Goal: Task Accomplishment & Management: Complete application form

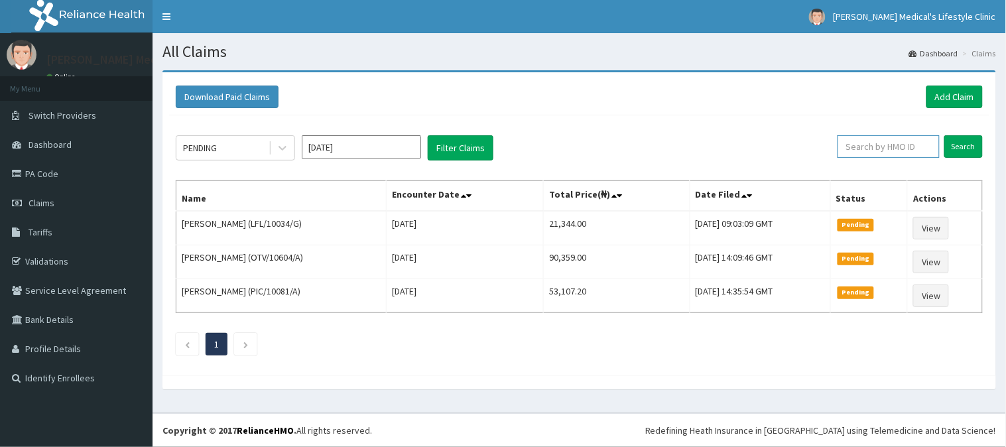
click at [859, 142] on input "text" at bounding box center [889, 146] width 102 height 23
paste input "KSB/11158/A"
type input "KSB/11158/A"
click at [962, 153] on input "Search" at bounding box center [963, 146] width 38 height 23
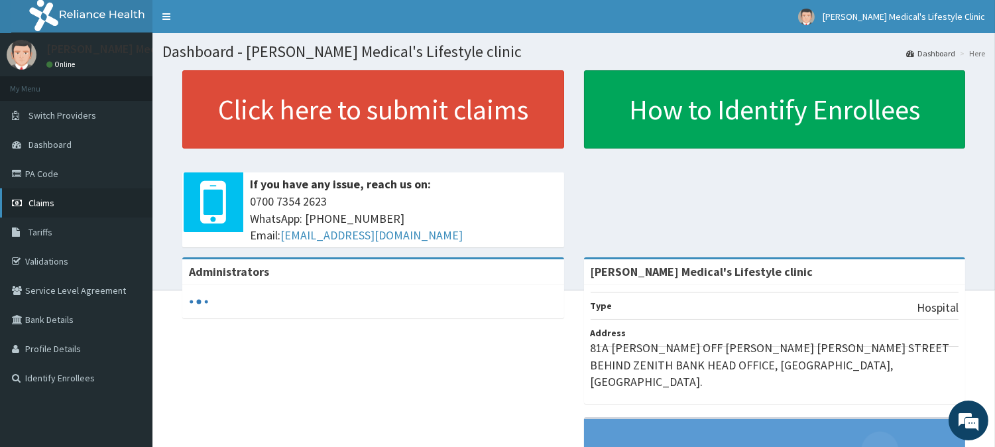
click at [67, 201] on link "Claims" at bounding box center [76, 202] width 153 height 29
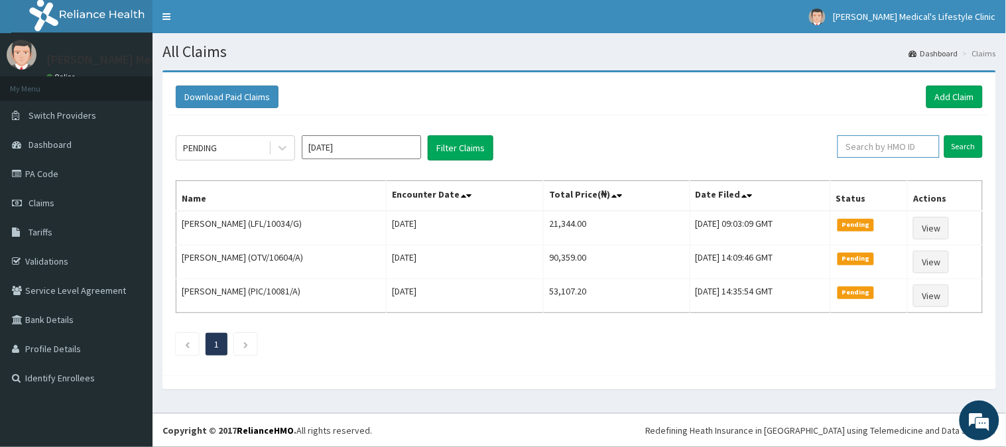
click at [873, 149] on input "text" at bounding box center [889, 146] width 102 height 23
paste input "KSB/11158/A"
type input "KSB/11158/A"
click at [957, 149] on input "Search" at bounding box center [963, 146] width 38 height 23
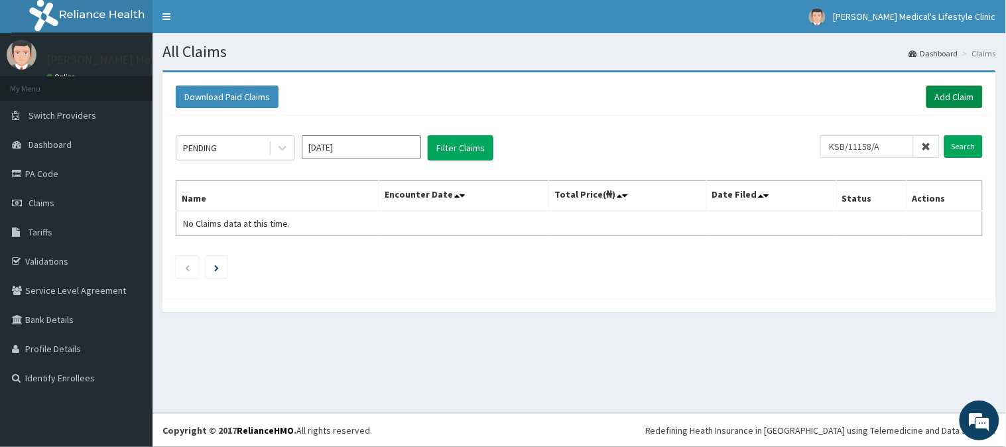
click at [956, 95] on link "Add Claim" at bounding box center [955, 97] width 56 height 23
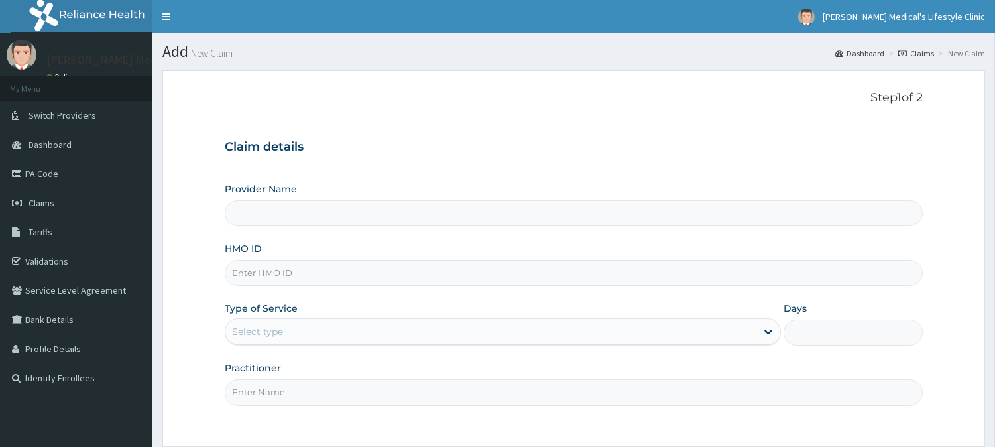
scroll to position [118, 0]
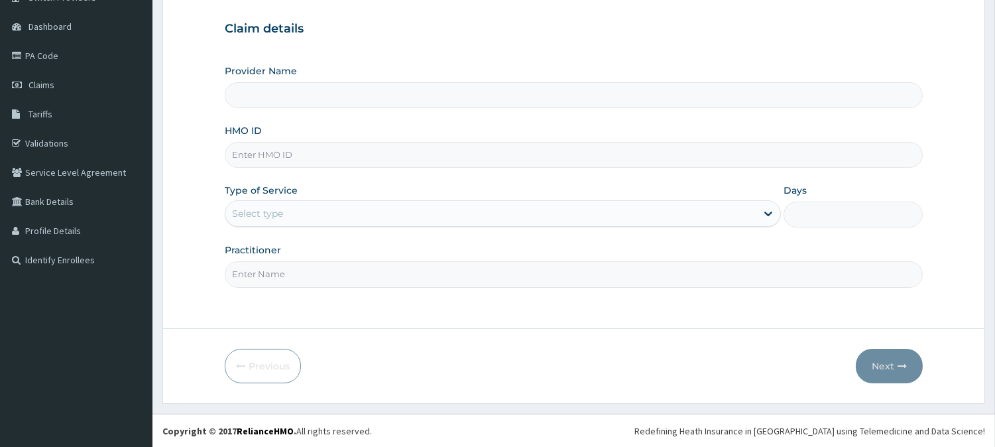
type input "[PERSON_NAME] Medical's Lifestyle clinic"
click at [290, 149] on input "HMO ID" at bounding box center [574, 155] width 698 height 26
paste input "KSB/11158/A"
type input "KSB/11158/A"
click at [267, 220] on div "Select type" at bounding box center [490, 213] width 531 height 21
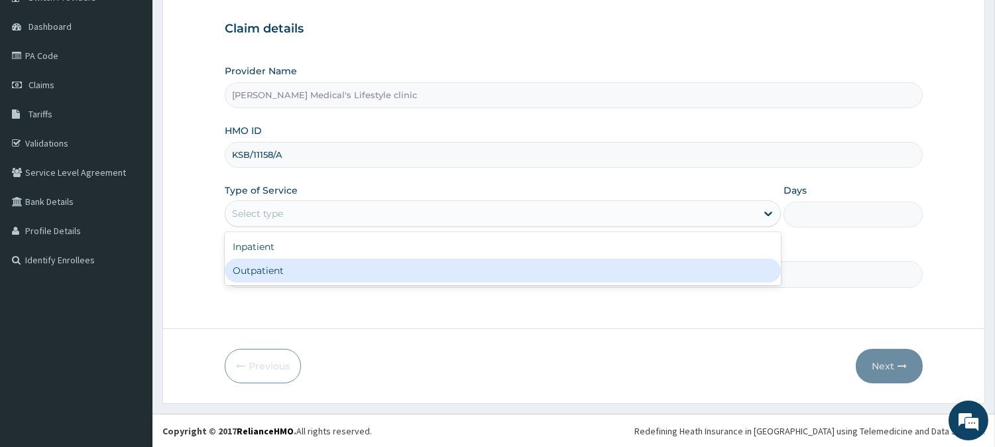
click at [269, 273] on div "Outpatient" at bounding box center [503, 271] width 556 height 24
type input "1"
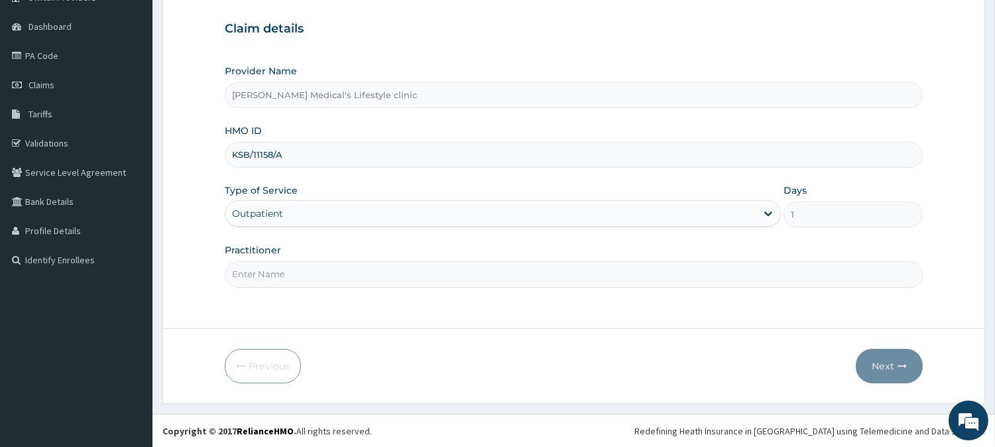
click at [269, 273] on input "Practitioner" at bounding box center [574, 274] width 698 height 26
type input "DR kolawole"
click at [889, 355] on button "Next" at bounding box center [889, 366] width 67 height 34
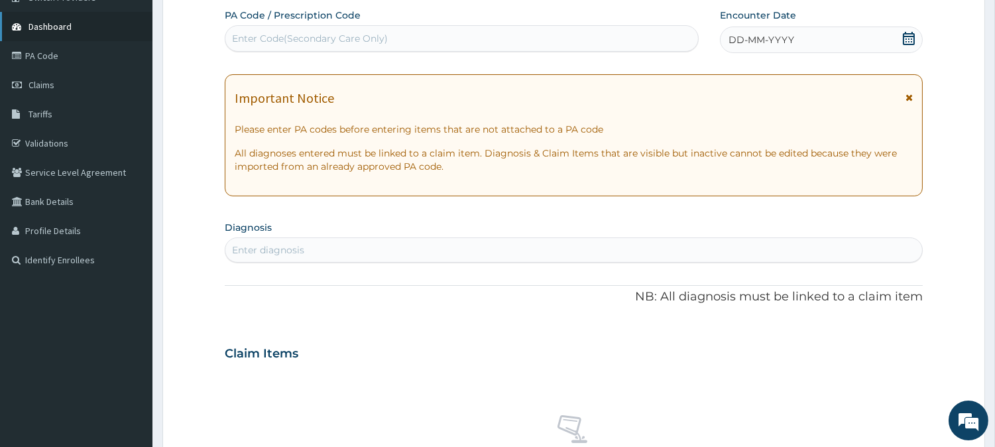
scroll to position [0, 0]
click at [365, 252] on div "Enter diagnosis" at bounding box center [573, 249] width 697 height 21
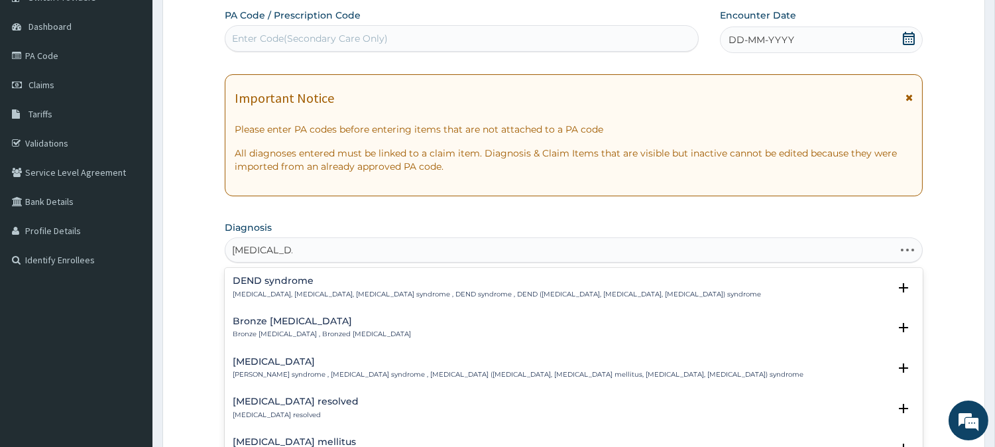
type input "DIABETES ME"
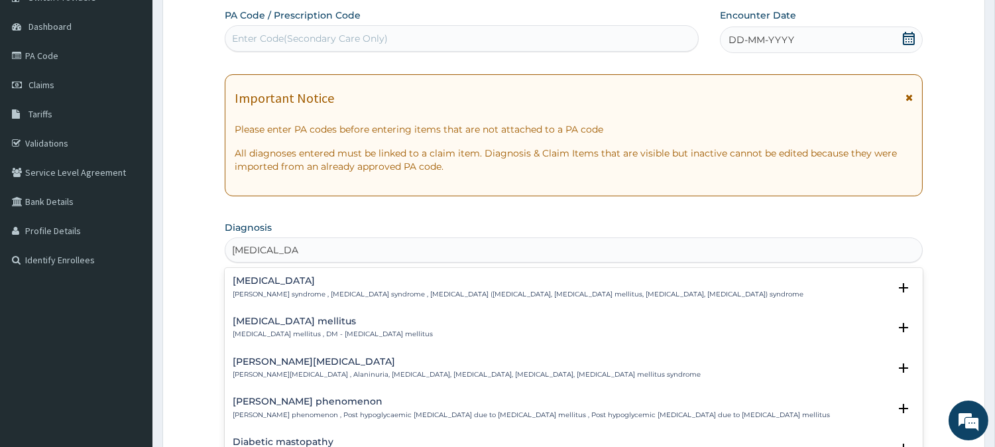
click at [280, 302] on div "Wolfram syndrome Marquardt-Loriaux syndrome , DIDMOAD syndrome , Wolfram syndro…" at bounding box center [574, 291] width 682 height 30
click at [280, 314] on div "Diabetes mellitus Diabetes mellitus , DM - Diabetes mellitus Select Status Quer…" at bounding box center [574, 331] width 698 height 40
click at [281, 320] on h4 "Diabetes mellitus" at bounding box center [333, 321] width 200 height 10
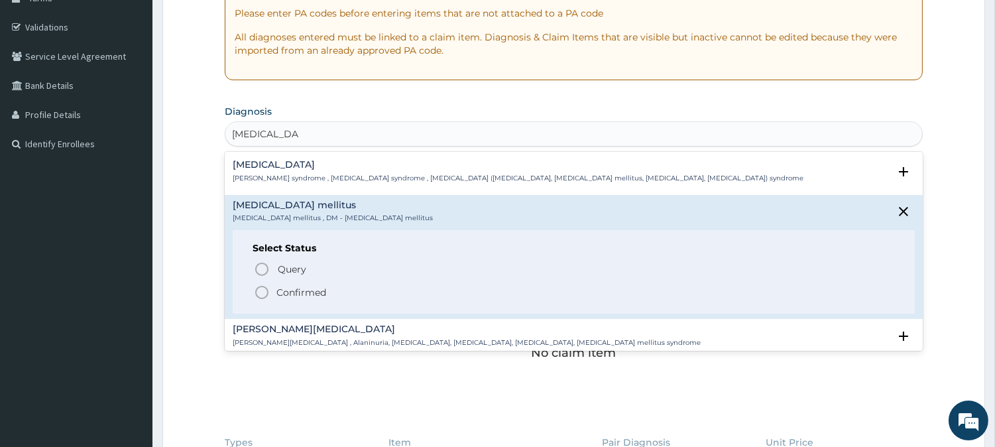
scroll to position [241, 0]
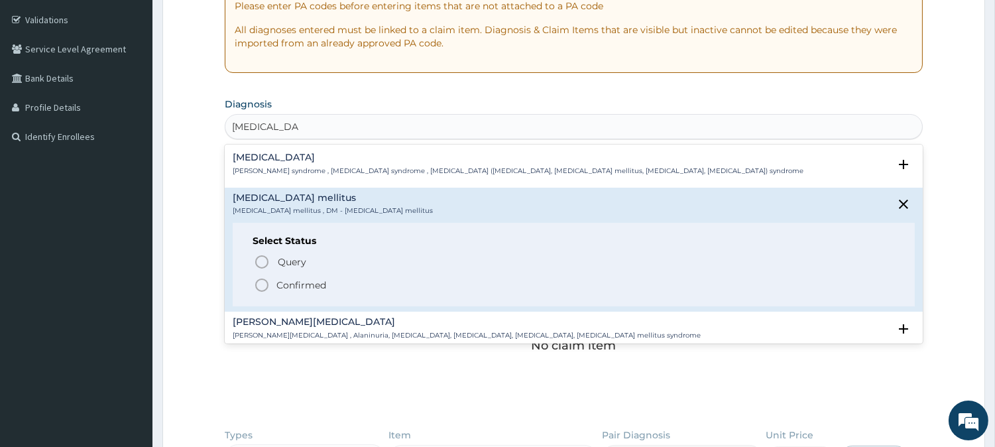
click at [253, 261] on div "Query Query covers suspected (?), Keep in view (kiv), Ruled out (r/o) Confirmed" at bounding box center [574, 273] width 643 height 40
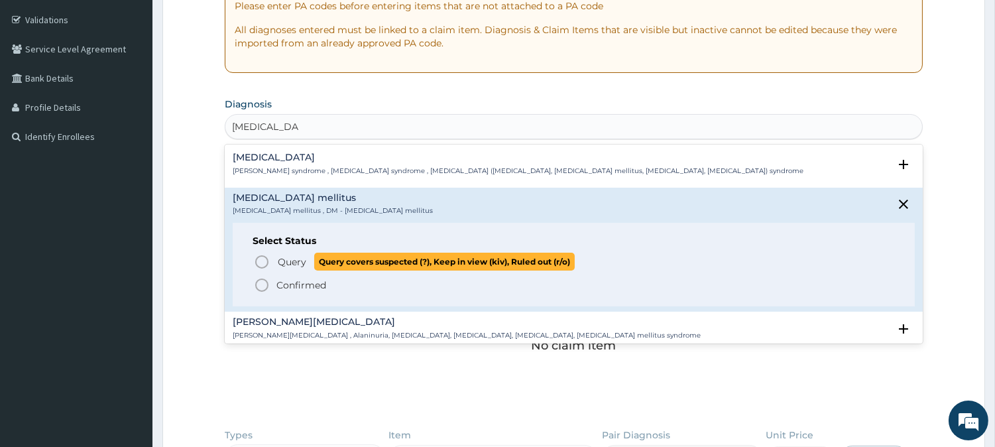
click at [269, 261] on icon "status option query" at bounding box center [262, 262] width 16 height 16
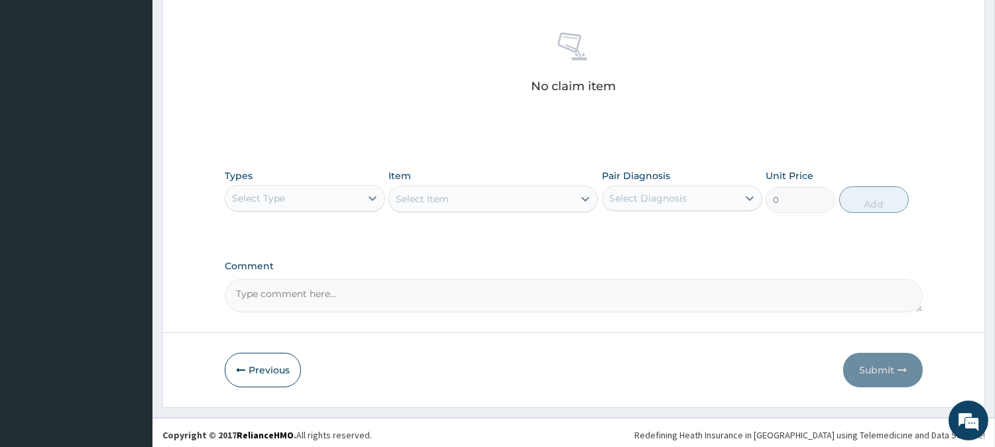
scroll to position [509, 0]
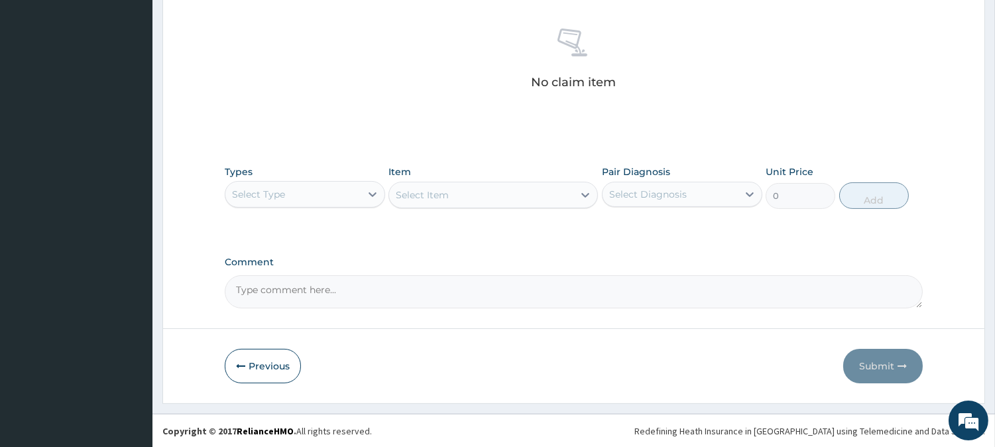
click at [299, 197] on div "Select Type" at bounding box center [292, 194] width 135 height 21
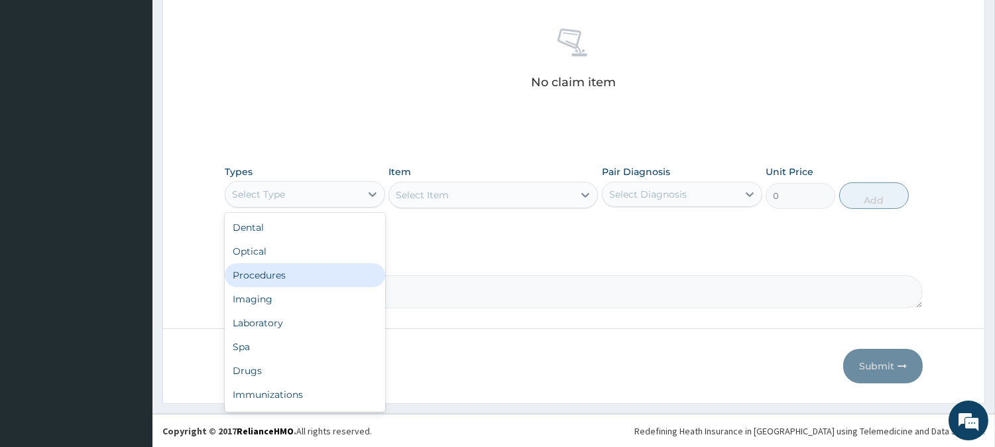
click at [299, 274] on div "Procedures" at bounding box center [305, 275] width 160 height 24
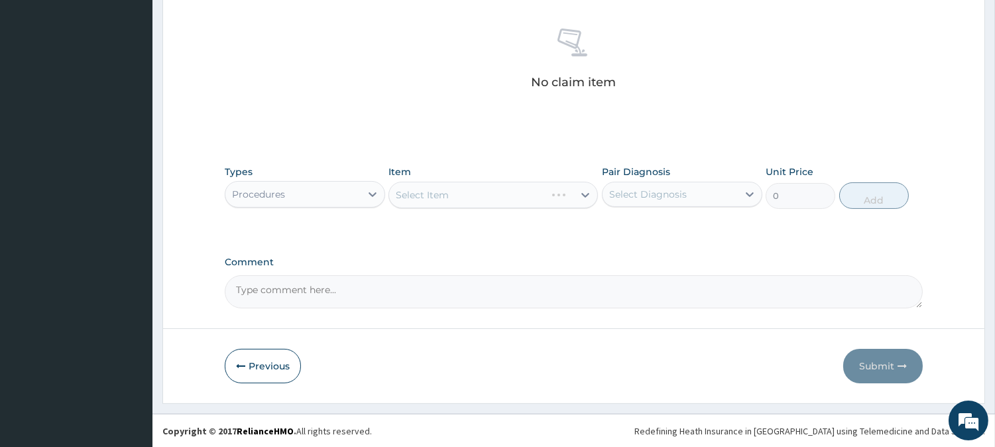
click at [564, 188] on div "Select Item" at bounding box center [494, 195] width 210 height 27
click at [548, 200] on div "Select Item" at bounding box center [481, 194] width 184 height 21
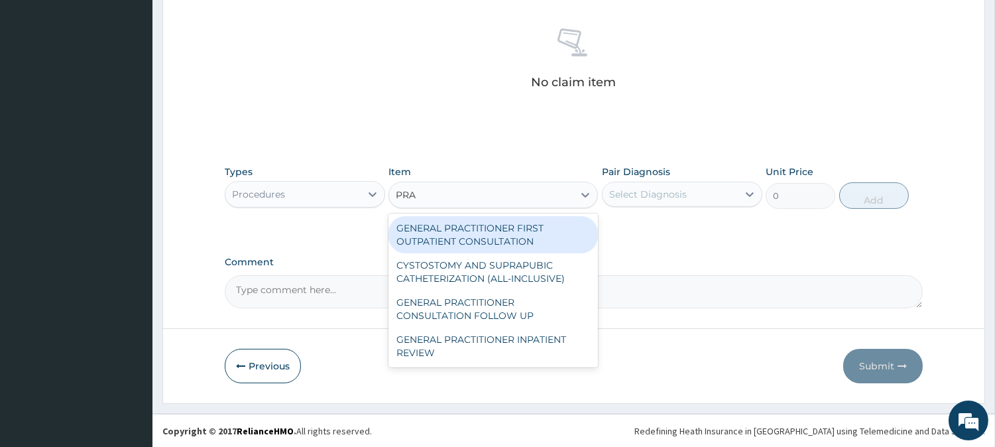
type input "PRAC"
click at [537, 234] on div "GENERAL PRACTITIONER FIRST OUTPATIENT CONSULTATION" at bounding box center [494, 234] width 210 height 37
type input "4500"
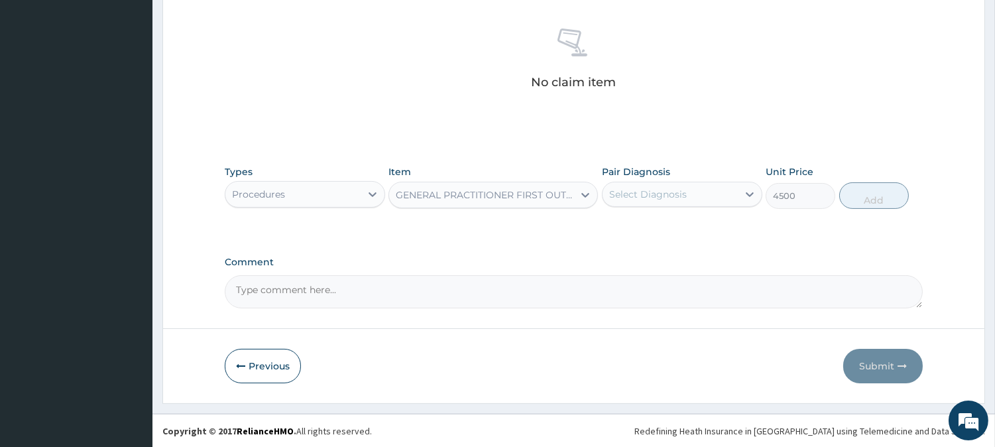
click at [662, 200] on div "Select Diagnosis" at bounding box center [648, 194] width 78 height 13
click at [655, 227] on label "Diabetes mellitus" at bounding box center [685, 226] width 123 height 13
checkbox input "true"
click at [852, 197] on button "Add" at bounding box center [875, 195] width 70 height 27
type input "0"
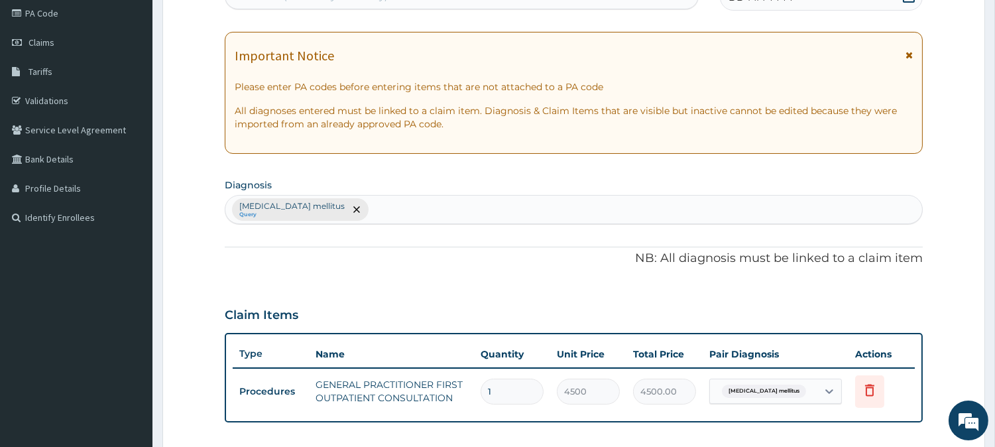
scroll to position [76, 0]
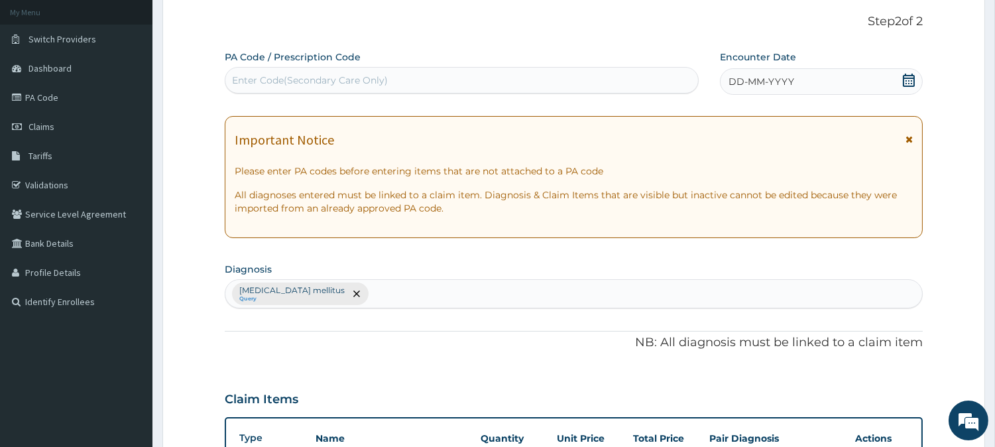
click at [778, 88] on div "DD-MM-YYYY" at bounding box center [821, 81] width 203 height 27
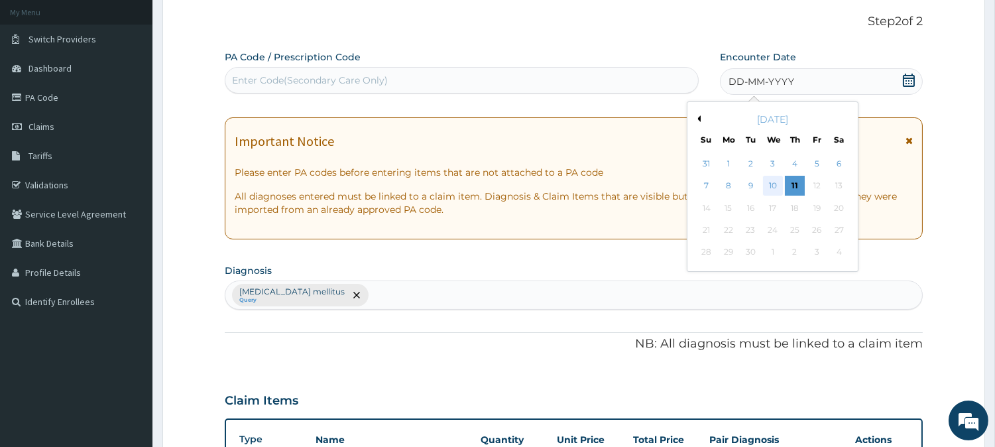
click at [775, 184] on div "10" at bounding box center [773, 186] width 20 height 20
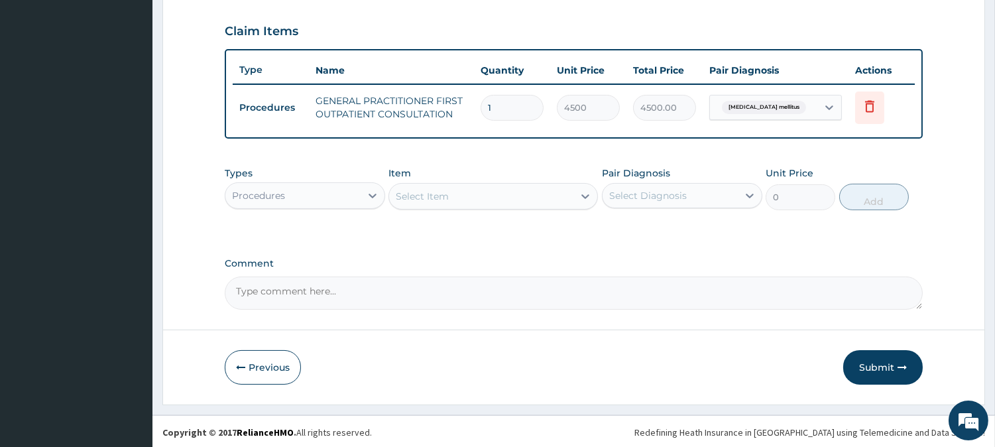
scroll to position [445, 0]
click at [867, 361] on button "Submit" at bounding box center [884, 367] width 80 height 34
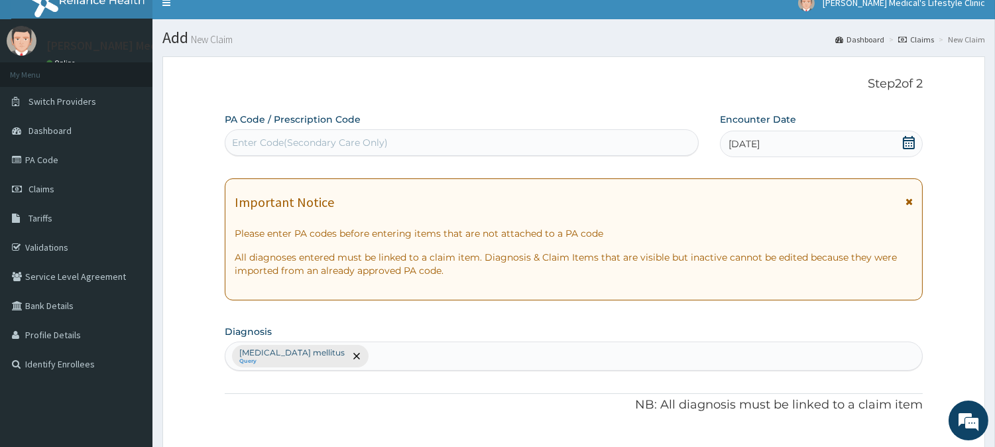
scroll to position [0, 0]
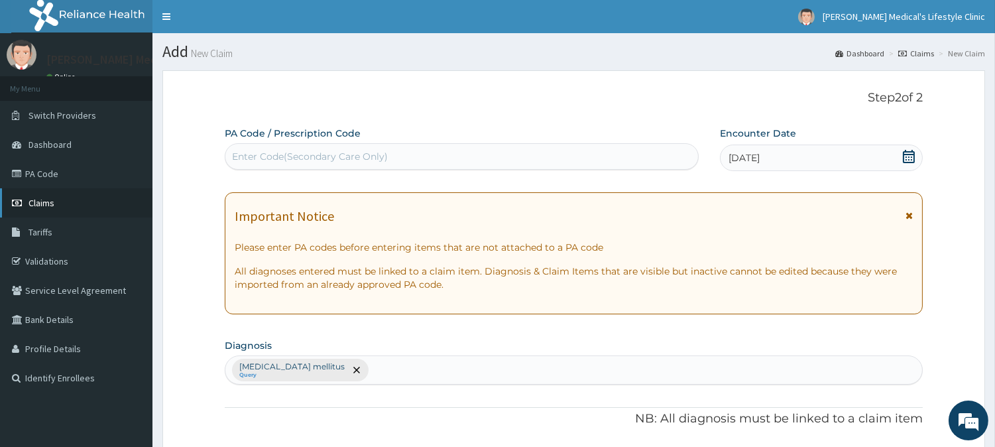
click at [53, 207] on span "Claims" at bounding box center [42, 203] width 26 height 12
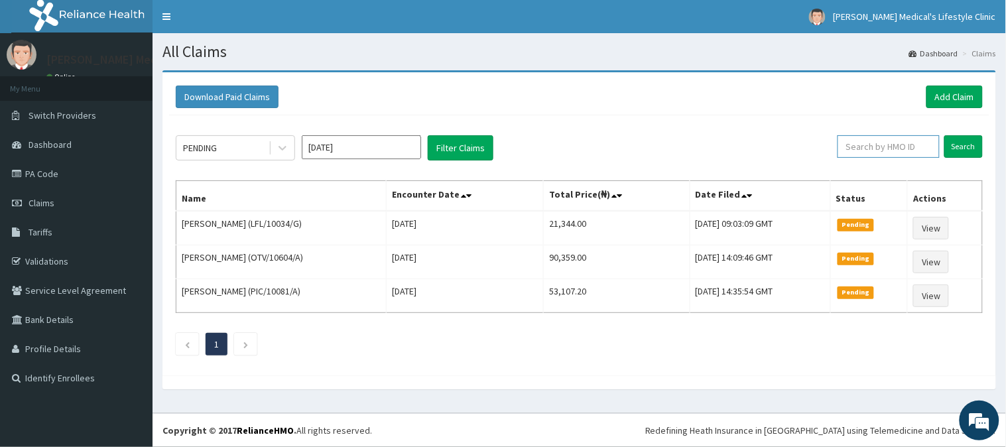
click at [887, 143] on input "text" at bounding box center [889, 146] width 102 height 23
paste input "KSB/11158/A"
type input "KSB/11158/A"
click at [962, 144] on input "Search" at bounding box center [963, 146] width 38 height 23
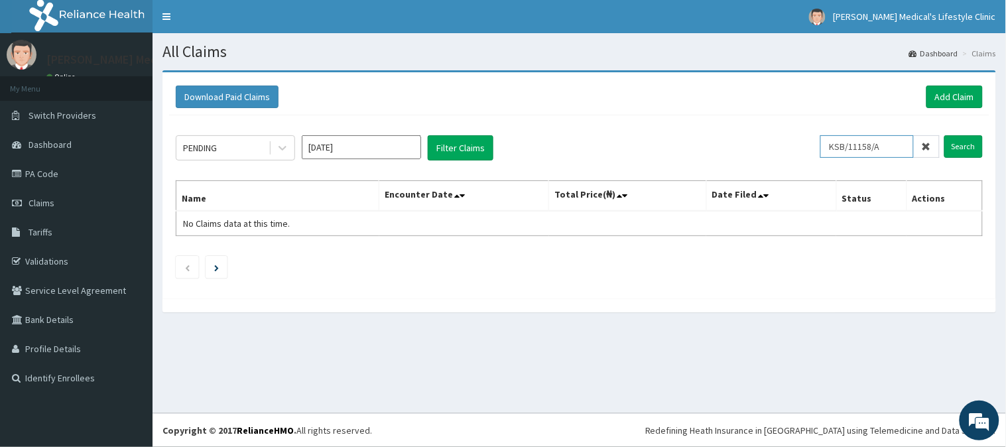
drag, startPoint x: 897, startPoint y: 145, endPoint x: 826, endPoint y: 149, distance: 70.5
click at [826, 149] on input "KSB/11158/A" at bounding box center [867, 146] width 94 height 23
paste input "KSB/10825/A"
type input "KSB/10825/A"
click at [964, 142] on input "Search" at bounding box center [963, 146] width 38 height 23
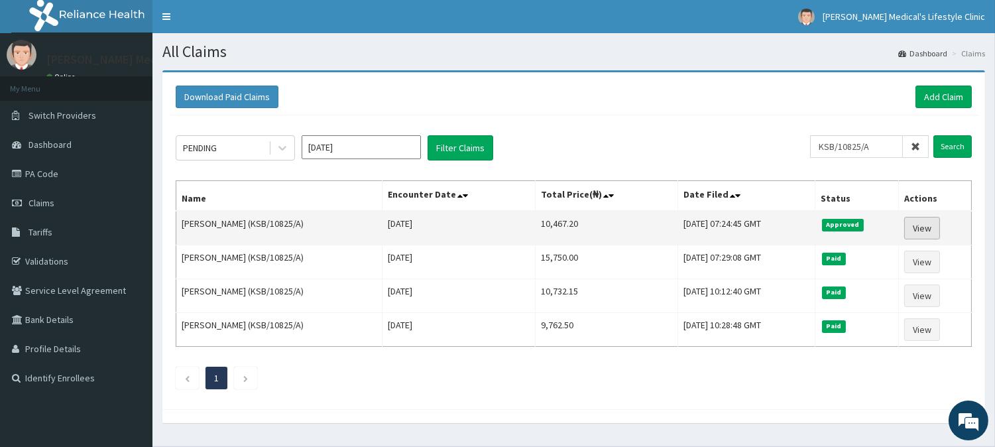
click at [930, 234] on link "View" at bounding box center [923, 228] width 36 height 23
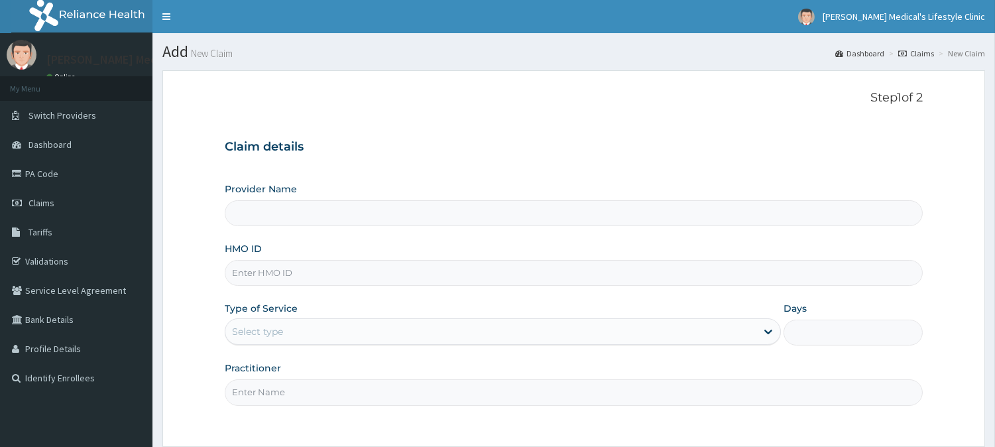
scroll to position [118, 0]
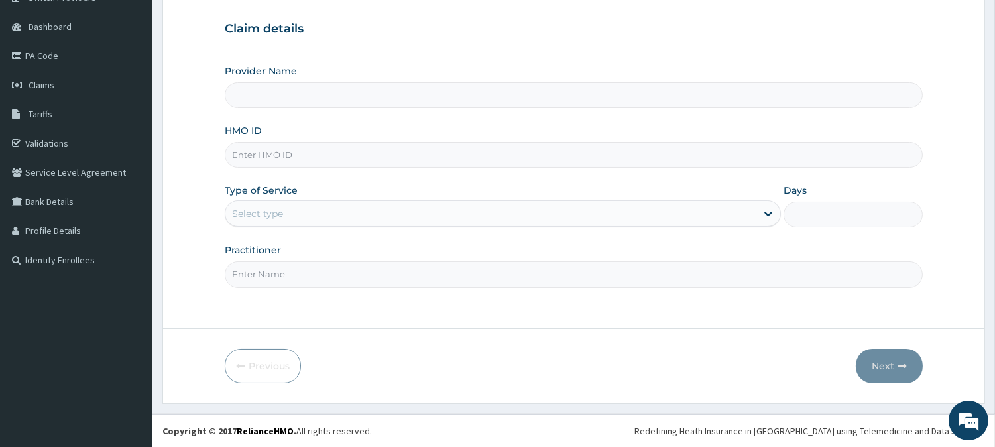
type input "[PERSON_NAME] Medical's Lifestyle clinic"
click at [279, 160] on input "HMO ID" at bounding box center [574, 155] width 698 height 26
paste input "CDA/10038/A"
type input "CDA/10038/A"
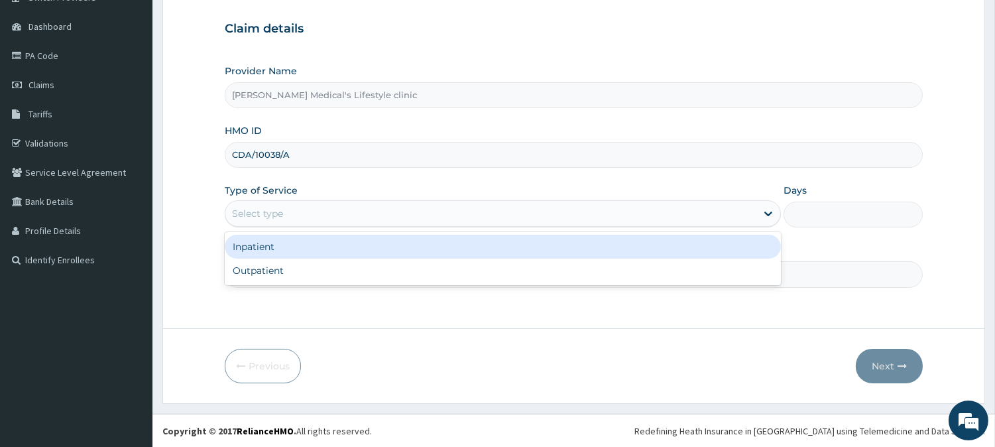
click at [269, 220] on div "Select type" at bounding box center [257, 213] width 51 height 13
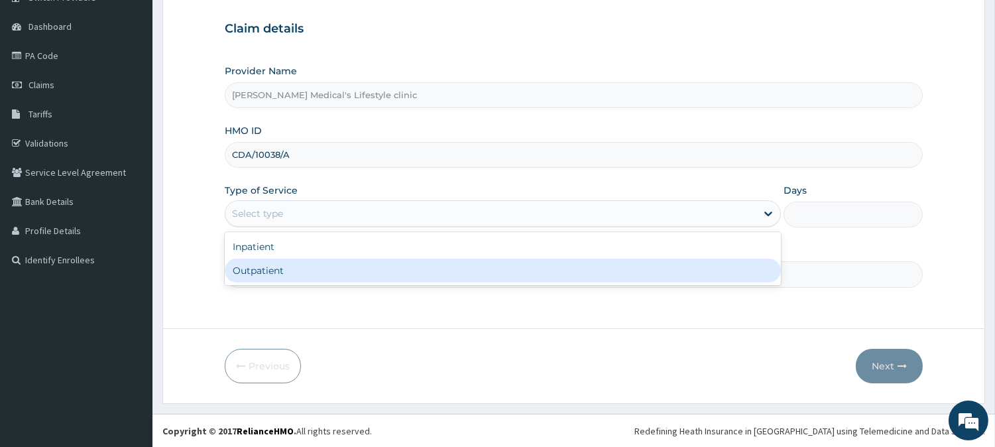
click at [271, 277] on div "Outpatient" at bounding box center [503, 271] width 556 height 24
type input "1"
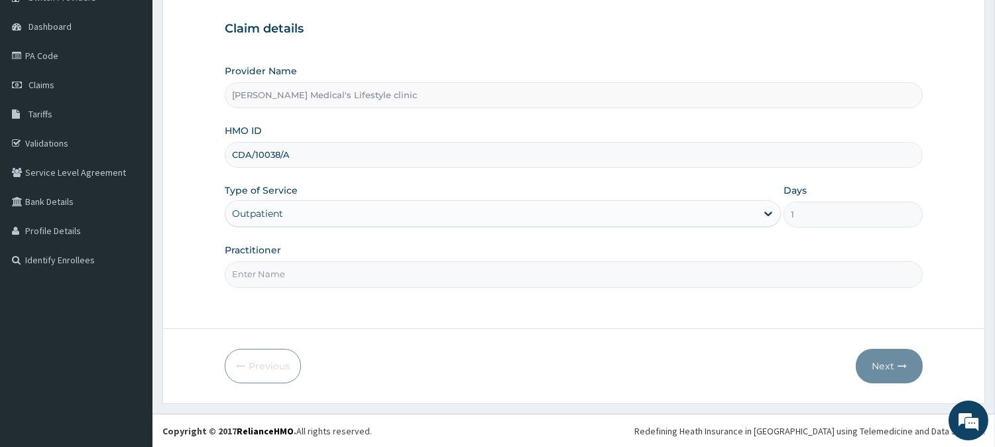
click at [271, 277] on input "Practitioner" at bounding box center [574, 274] width 698 height 26
type input "DR kolawole"
click at [887, 374] on button "Next" at bounding box center [889, 366] width 67 height 34
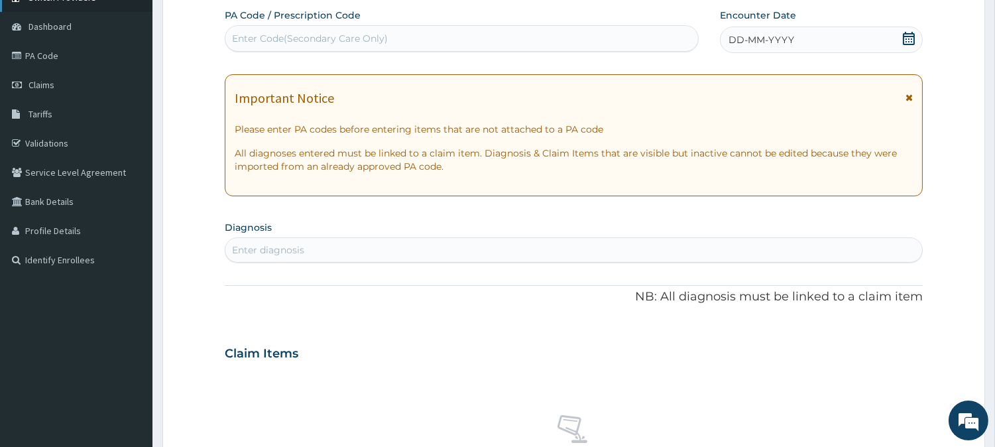
scroll to position [0, 0]
click at [327, 44] on div "Enter Code(Secondary Care Only)" at bounding box center [461, 38] width 473 height 21
paste input "PA/A412D3"
type input "PA/A412D3"
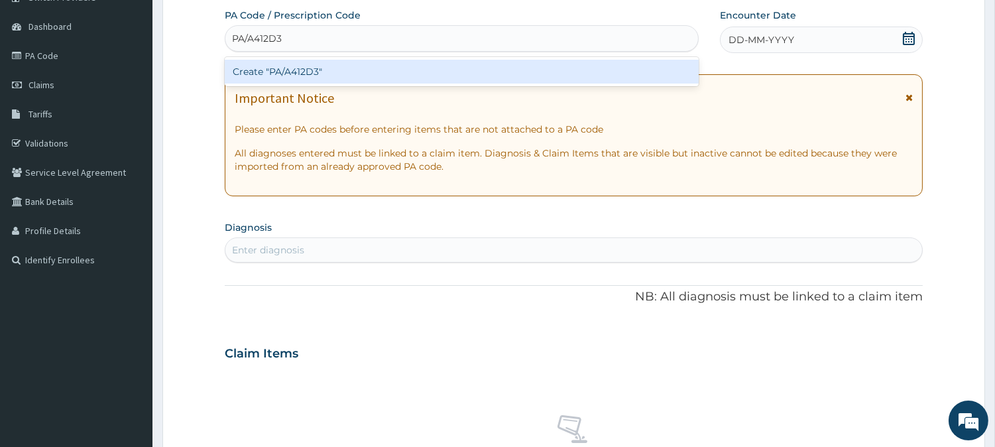
click at [299, 68] on div "Create "PA/A412D3"" at bounding box center [462, 72] width 474 height 24
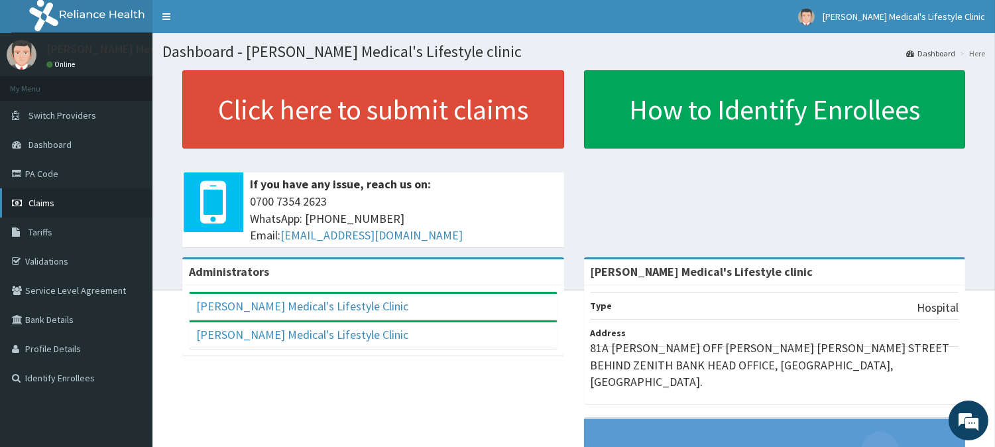
click at [49, 206] on span "Claims" at bounding box center [42, 203] width 26 height 12
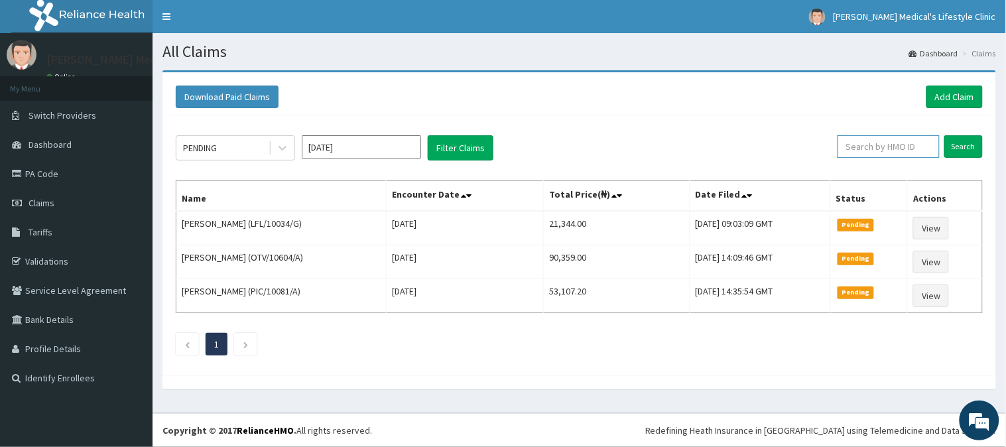
click at [887, 149] on input "text" at bounding box center [889, 146] width 102 height 23
paste input "PA/A412D3"
type input "PA/A412D3"
drag, startPoint x: 887, startPoint y: 151, endPoint x: 826, endPoint y: 151, distance: 61.0
click at [826, 151] on input "PA/A412D3" at bounding box center [867, 146] width 94 height 23
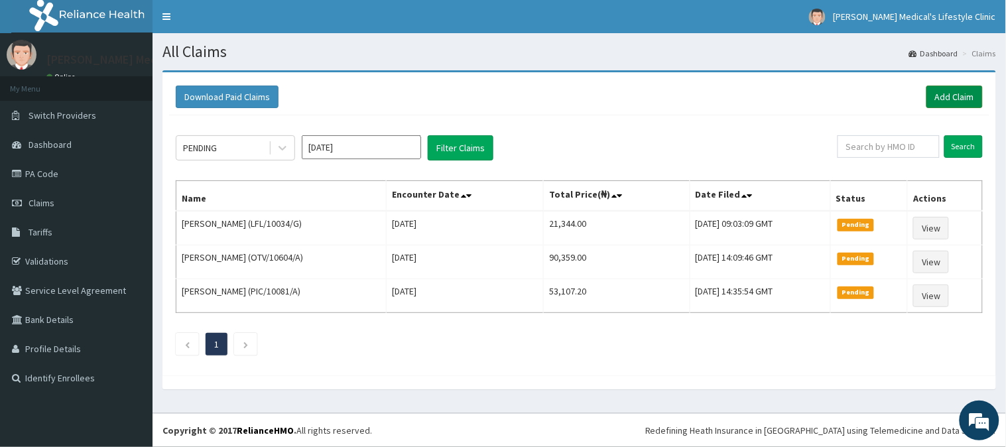
click at [956, 99] on link "Add Claim" at bounding box center [955, 97] width 56 height 23
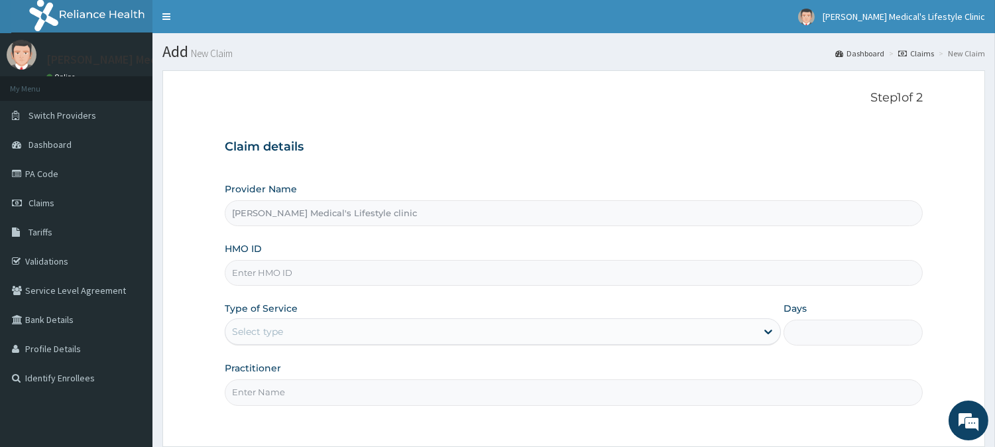
click at [271, 269] on input "HMO ID" at bounding box center [574, 273] width 698 height 26
paste input "CDA/10038/A"
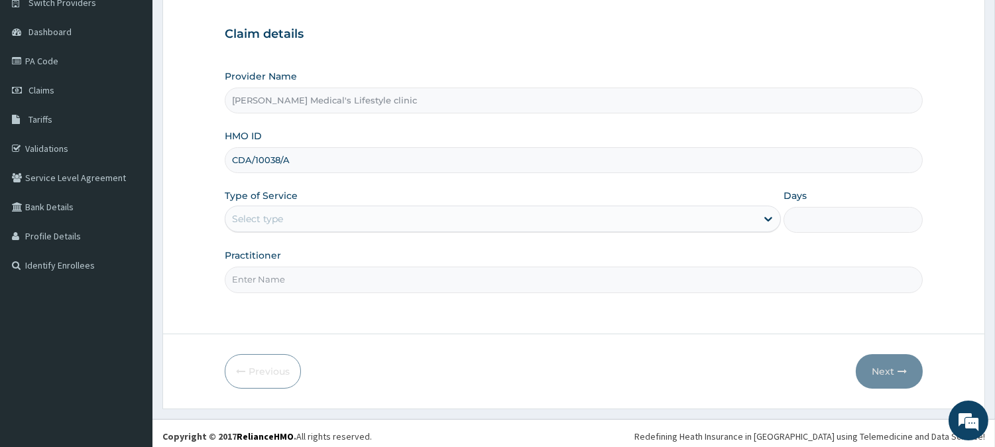
scroll to position [118, 0]
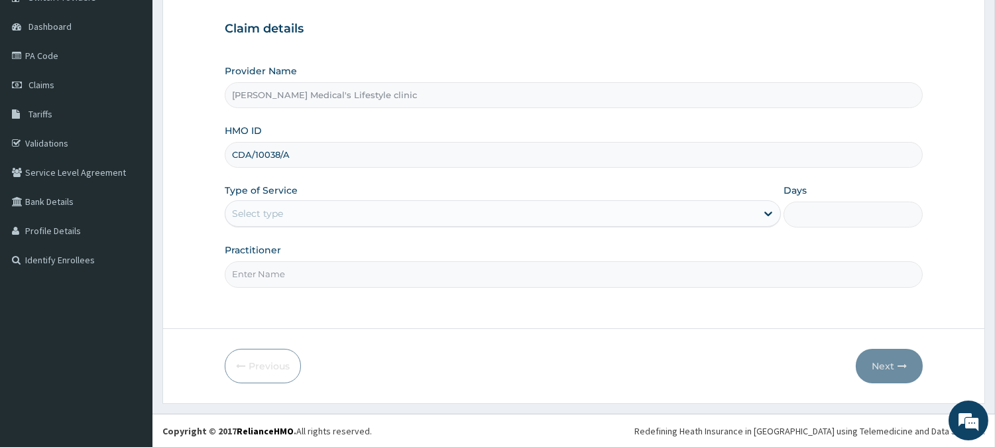
type input "CDA/10038/A"
click at [282, 204] on div "Select type" at bounding box center [490, 213] width 531 height 21
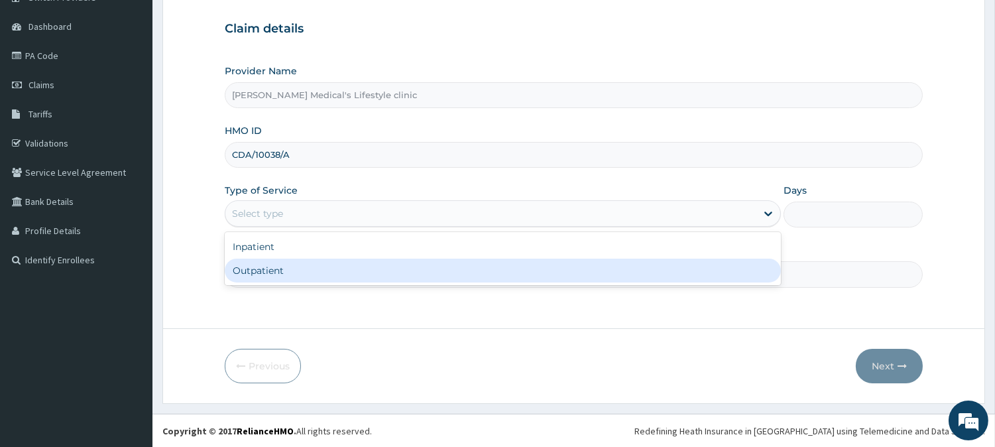
click at [266, 280] on div "Outpatient" at bounding box center [503, 271] width 556 height 24
type input "1"
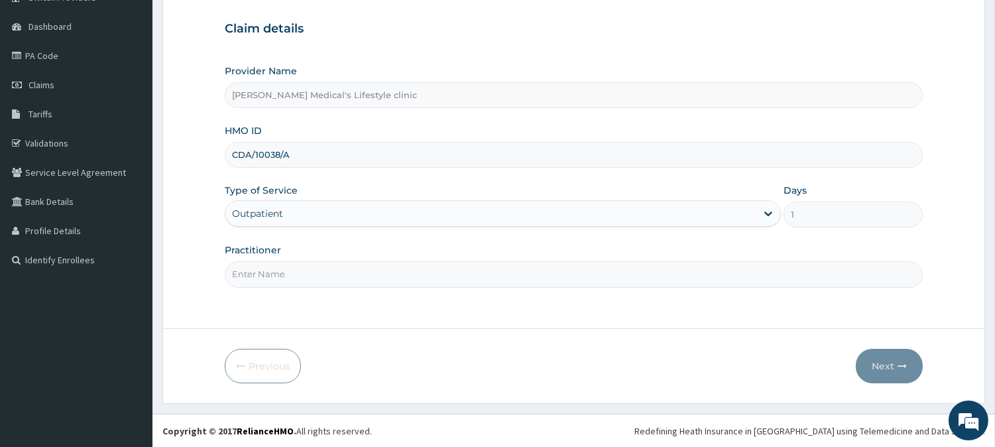
click at [266, 279] on input "Practitioner" at bounding box center [574, 274] width 698 height 26
type input "DR kolawole"
click at [891, 362] on button "Next" at bounding box center [889, 366] width 67 height 34
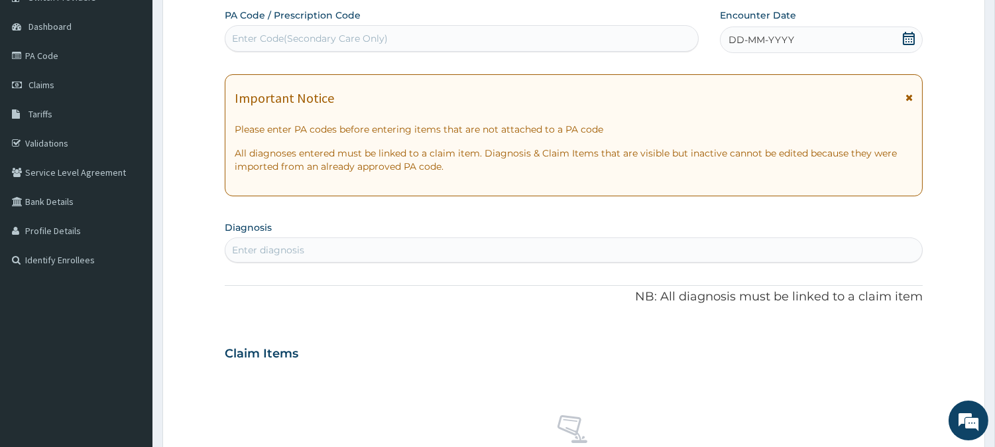
click at [340, 36] on div "Enter Code(Secondary Care Only)" at bounding box center [310, 38] width 156 height 13
paste input "PA/A412D3"
type input "PA/A412D3"
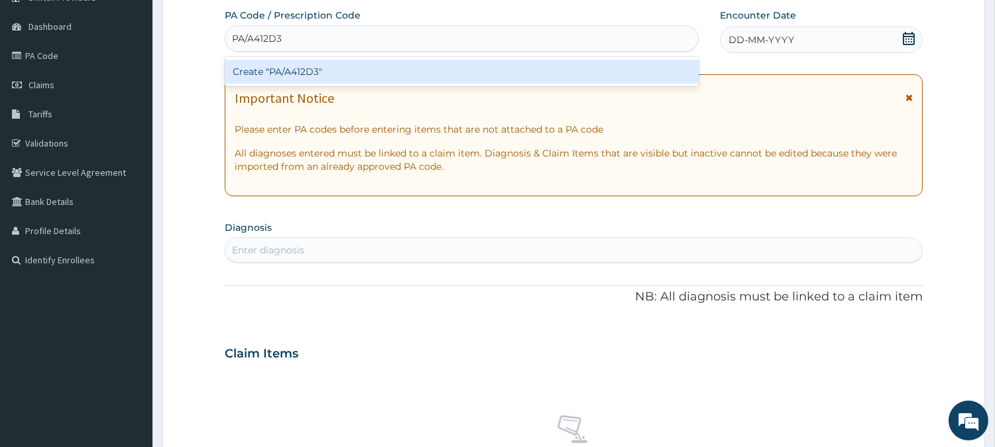
click at [306, 62] on div "Create "PA/A412D3"" at bounding box center [462, 72] width 474 height 24
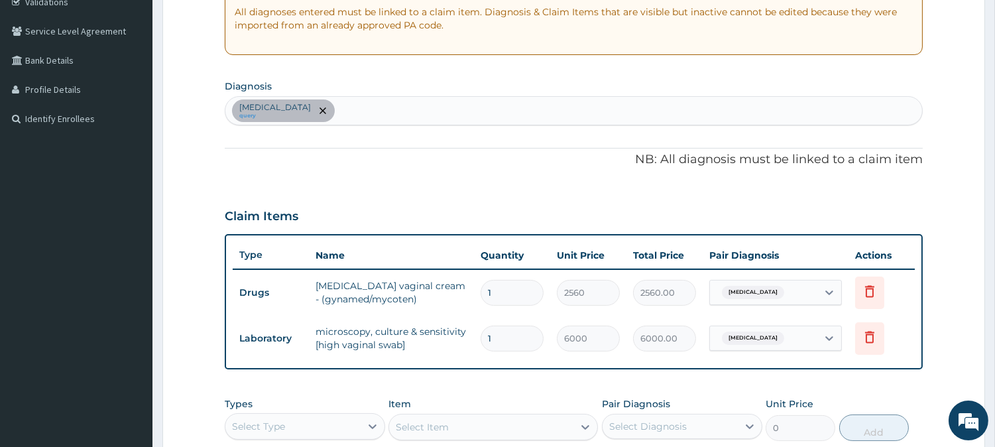
scroll to position [250, 0]
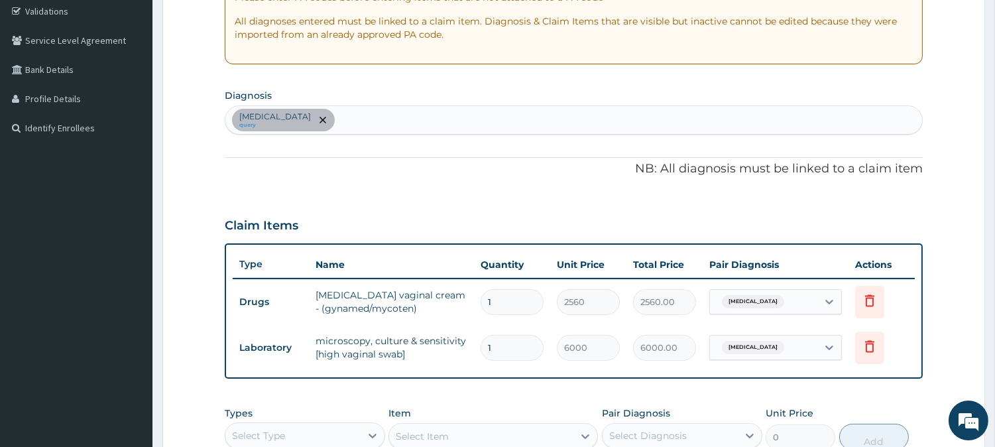
click at [353, 108] on div "Candidiasis query" at bounding box center [573, 120] width 697 height 28
type input "SEP"
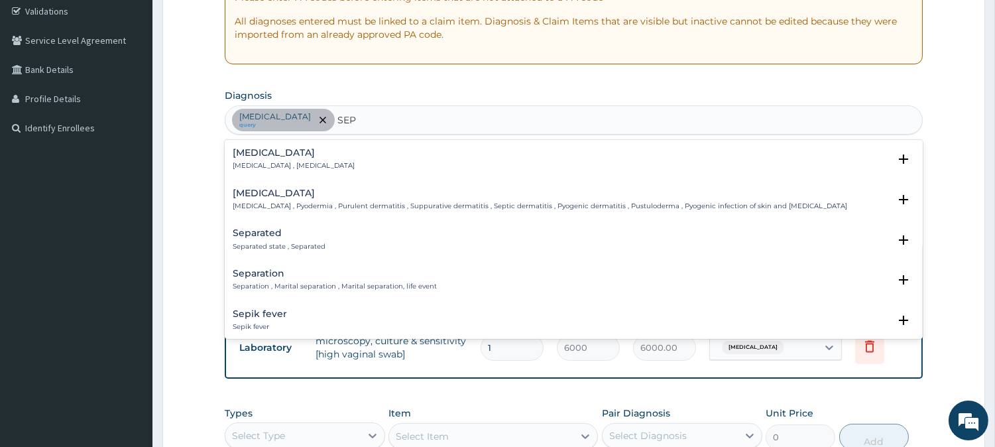
click at [239, 155] on h4 "Sepsis" at bounding box center [294, 153] width 122 height 10
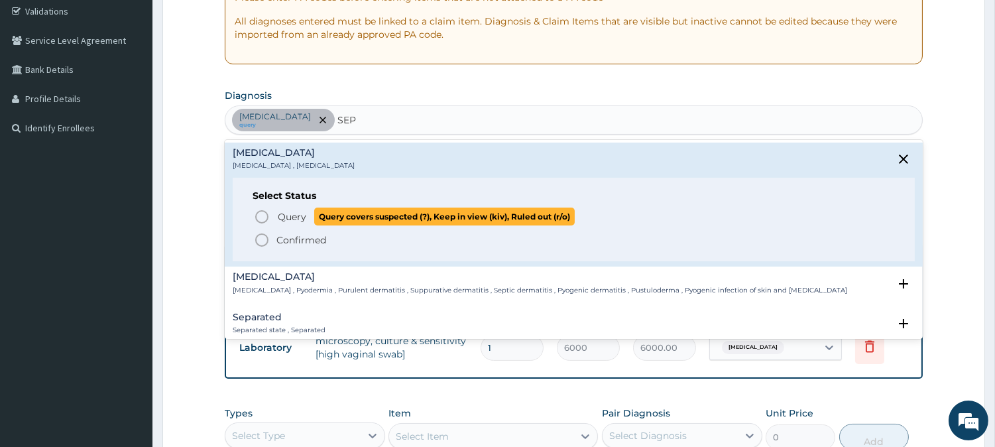
click at [262, 220] on icon "status option query" at bounding box center [262, 217] width 16 height 16
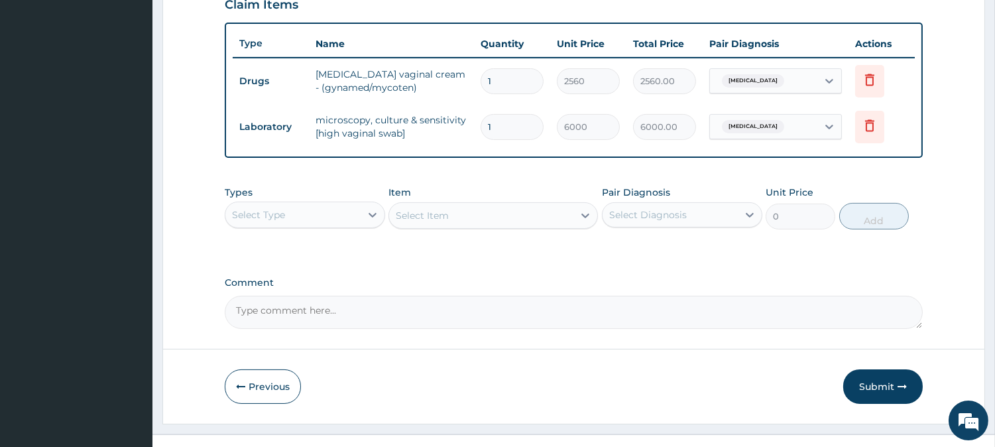
scroll to position [491, 0]
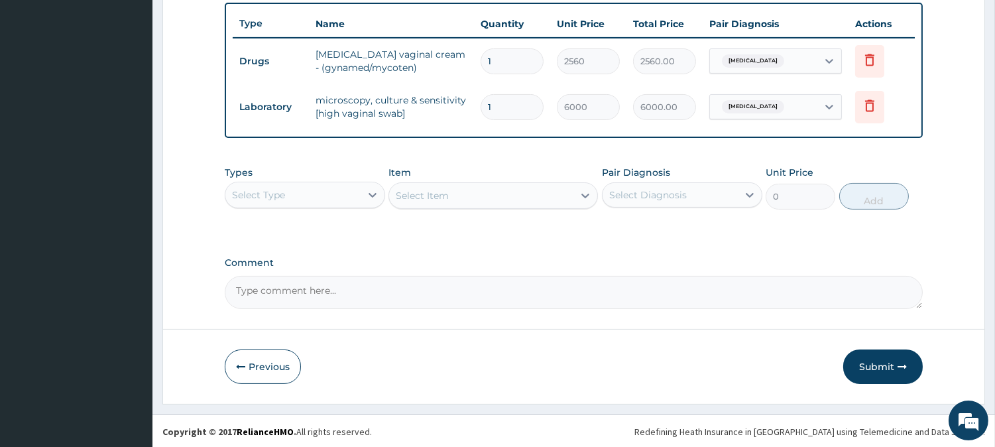
click at [332, 199] on div "Select Type" at bounding box center [292, 194] width 135 height 21
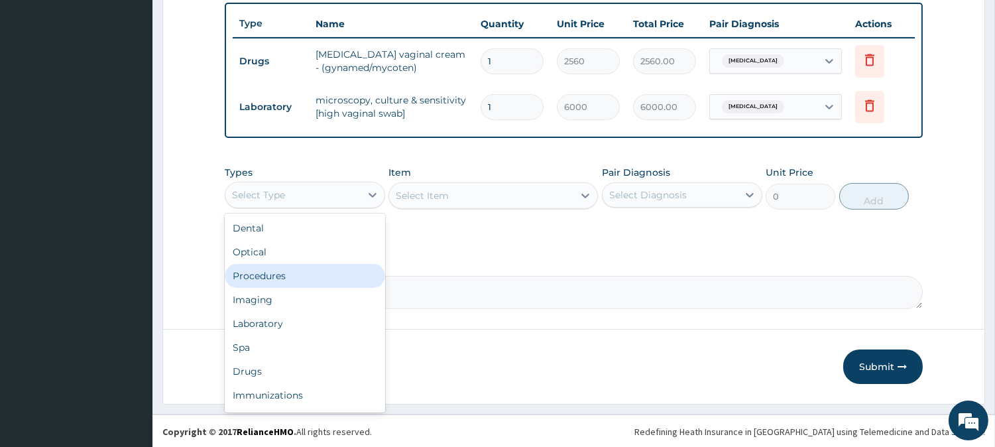
click at [312, 268] on div "Procedures" at bounding box center [305, 276] width 160 height 24
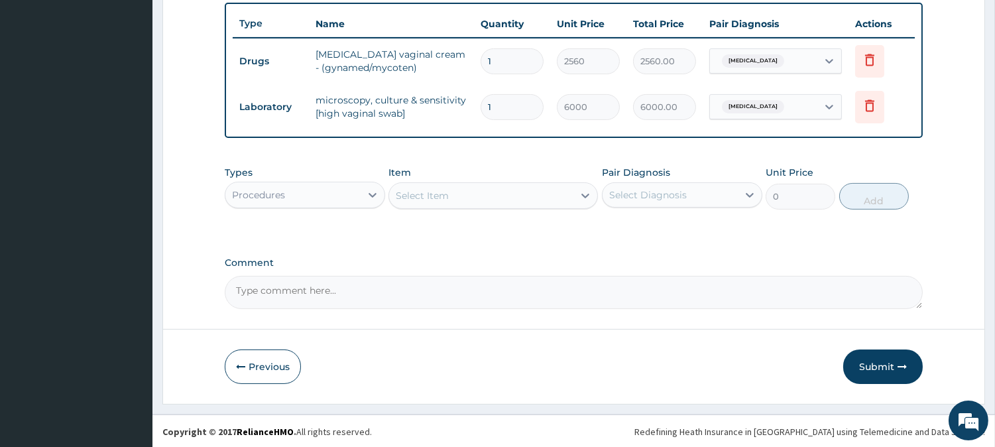
click at [538, 200] on div "Select Item" at bounding box center [481, 195] width 184 height 21
click at [517, 190] on div "Select Item" at bounding box center [481, 195] width 184 height 21
click at [409, 190] on input "PRC" at bounding box center [406, 195] width 21 height 13
type input "PRAC"
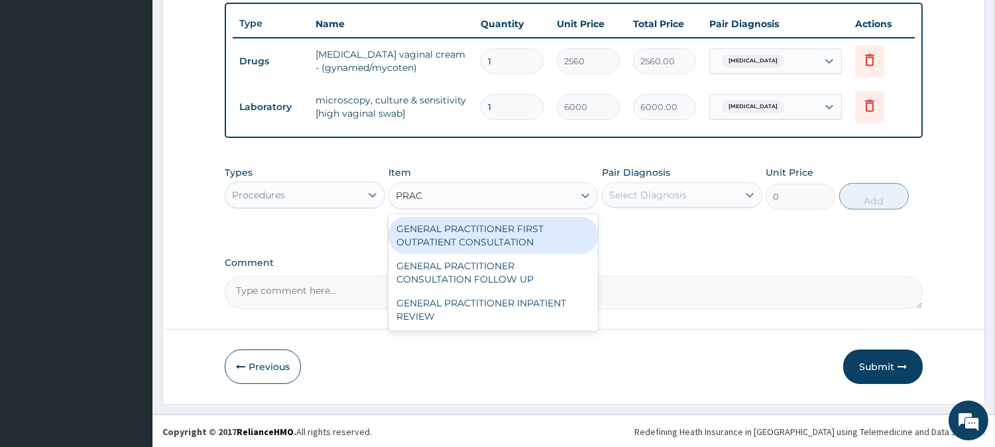
click at [469, 233] on div "GENERAL PRACTITIONER FIRST OUTPATIENT CONSULTATION" at bounding box center [494, 235] width 210 height 37
type input "4500"
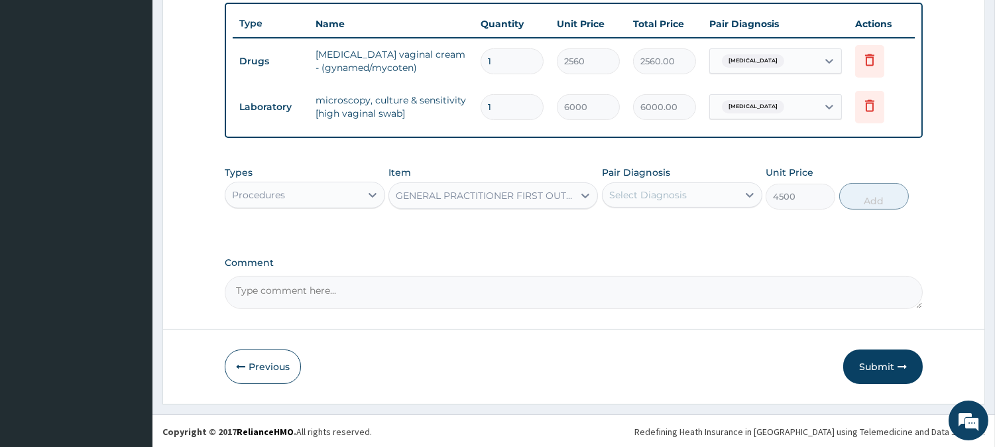
click at [667, 198] on div "Select Diagnosis" at bounding box center [648, 194] width 78 height 13
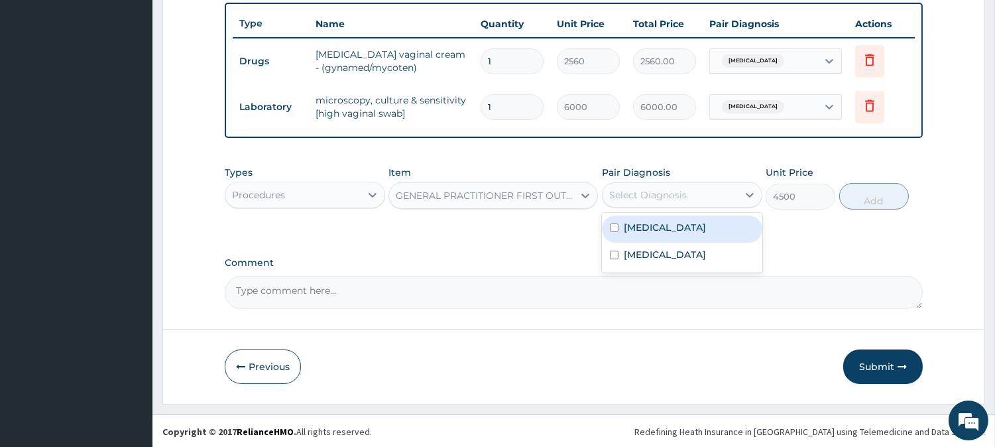
click at [657, 222] on label "Candidiasis" at bounding box center [665, 227] width 82 height 13
checkbox input "true"
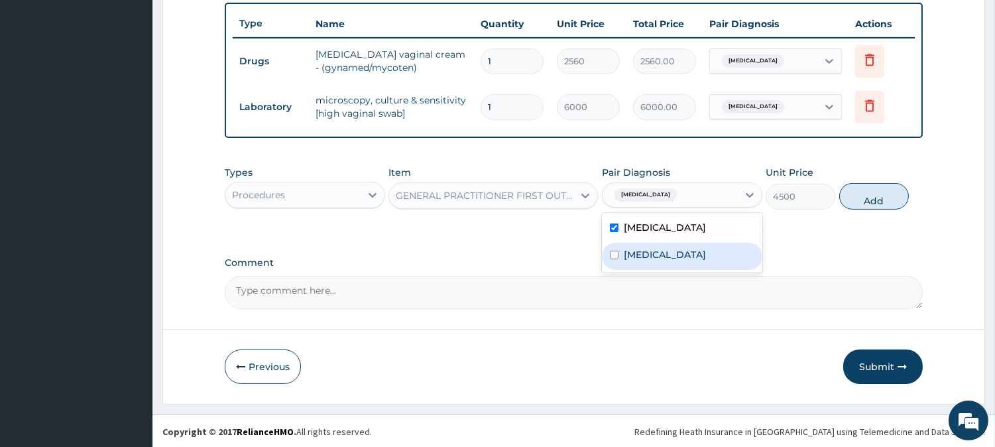
click at [659, 245] on div "Sepsis" at bounding box center [682, 256] width 160 height 27
checkbox input "true"
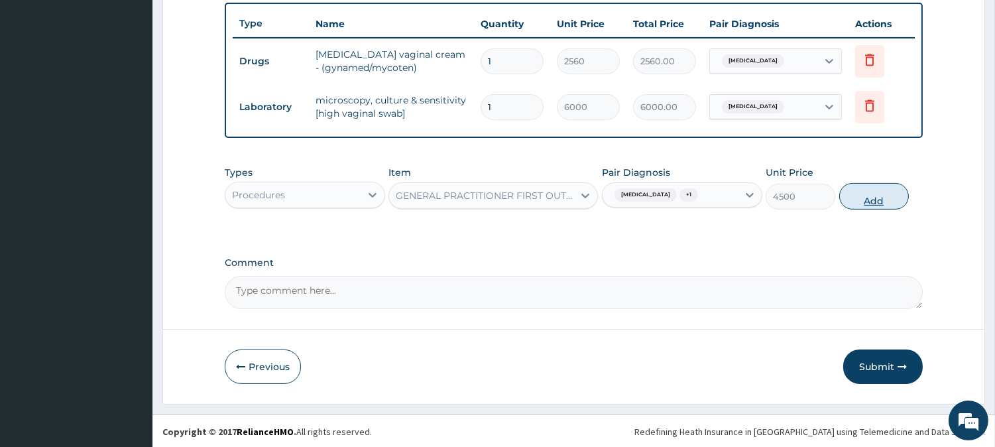
click at [846, 203] on button "Add" at bounding box center [875, 196] width 70 height 27
type input "0"
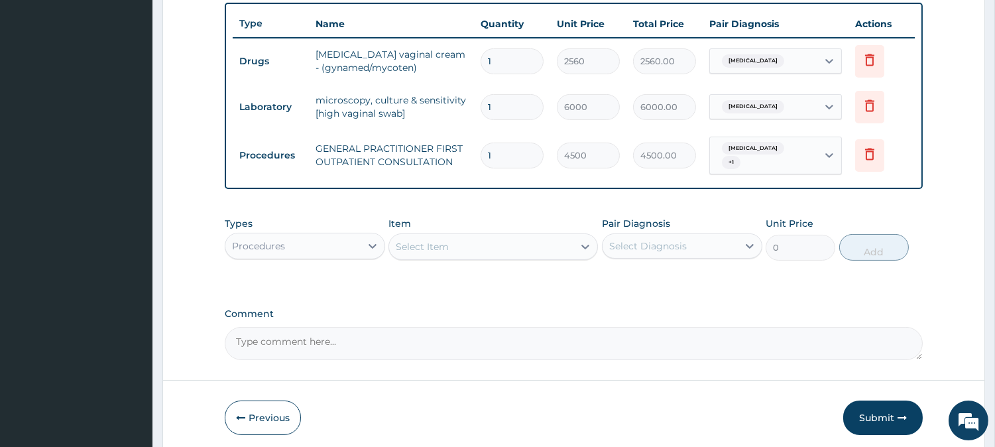
click at [360, 241] on div "Procedures" at bounding box center [292, 245] width 135 height 21
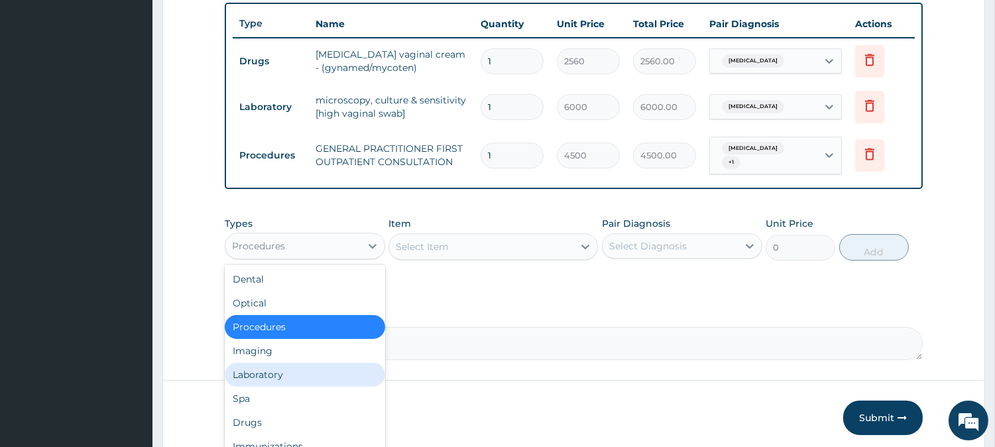
click at [342, 369] on div "Laboratory" at bounding box center [305, 375] width 160 height 24
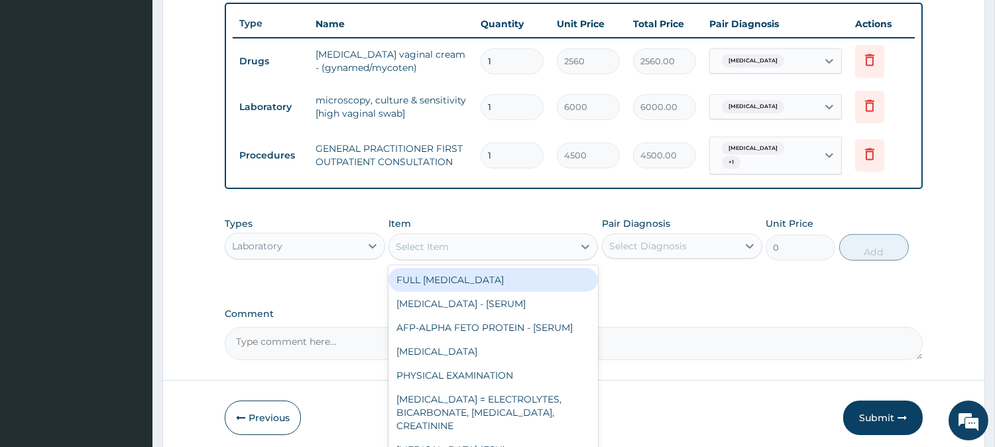
click at [520, 236] on div "Select Item" at bounding box center [481, 246] width 184 height 21
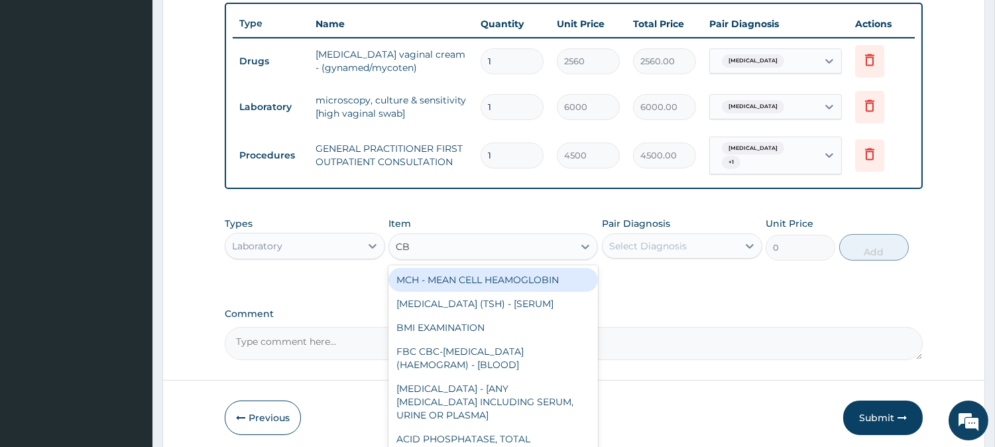
type input "CBC"
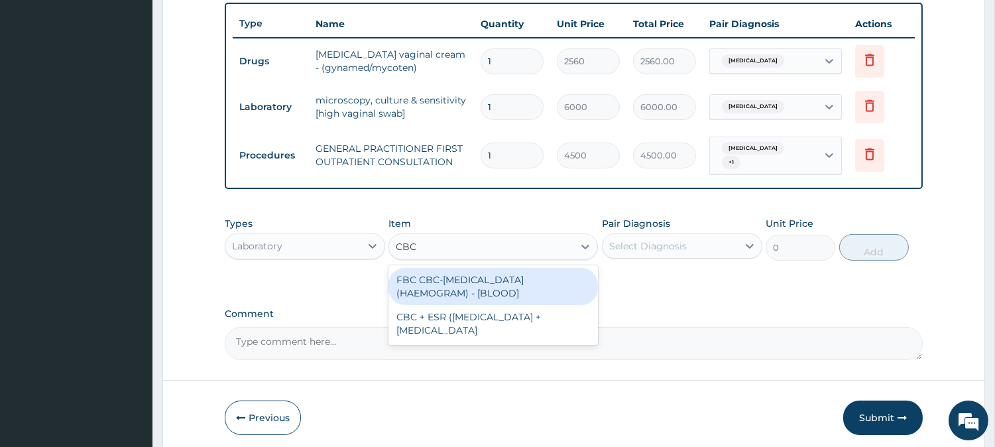
click at [499, 290] on div "FBC CBC-COMPLETE BLOOD COUNT (HAEMOGRAM) - [BLOOD]" at bounding box center [494, 286] width 210 height 37
type input "6000"
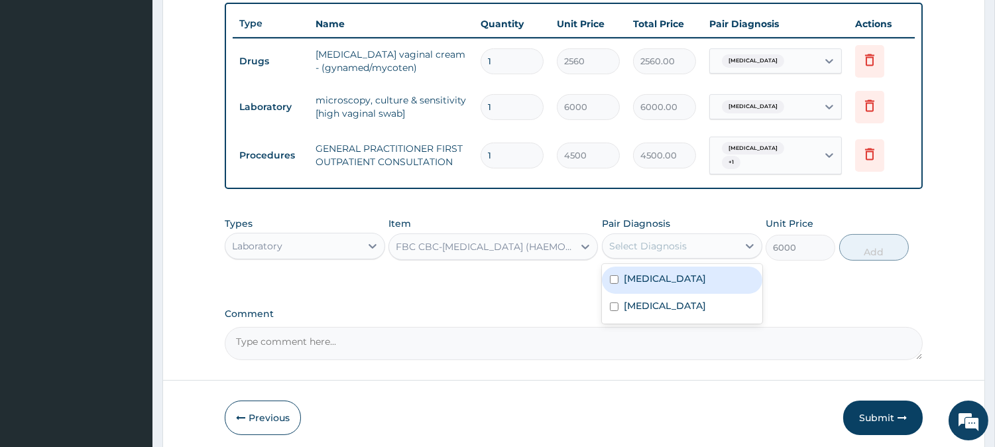
click at [699, 237] on div "Select Diagnosis" at bounding box center [670, 245] width 135 height 21
click at [648, 272] on label "Candidiasis" at bounding box center [665, 278] width 82 height 13
checkbox input "true"
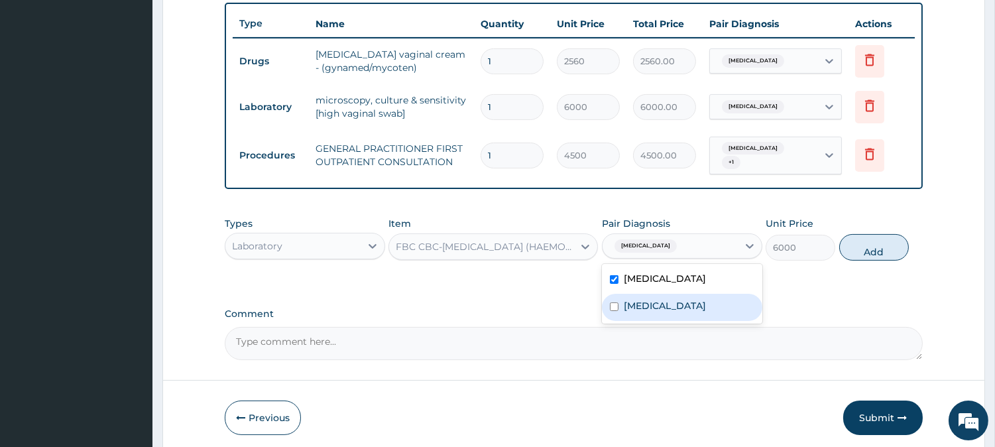
click at [635, 307] on div "Sepsis" at bounding box center [682, 307] width 160 height 27
checkbox input "true"
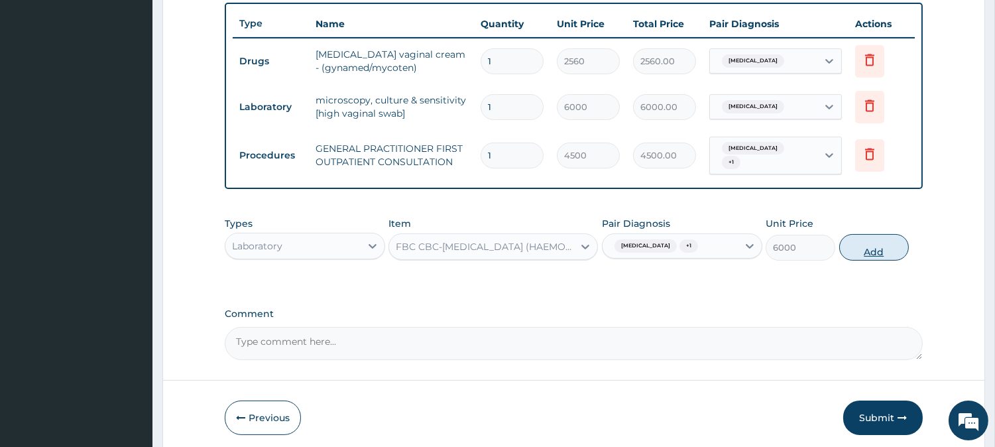
click at [869, 239] on button "Add" at bounding box center [875, 247] width 70 height 27
type input "0"
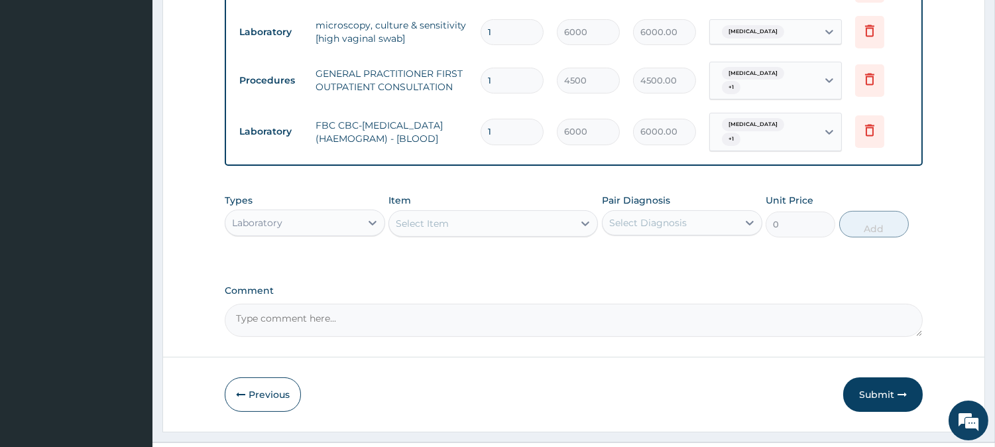
scroll to position [590, 0]
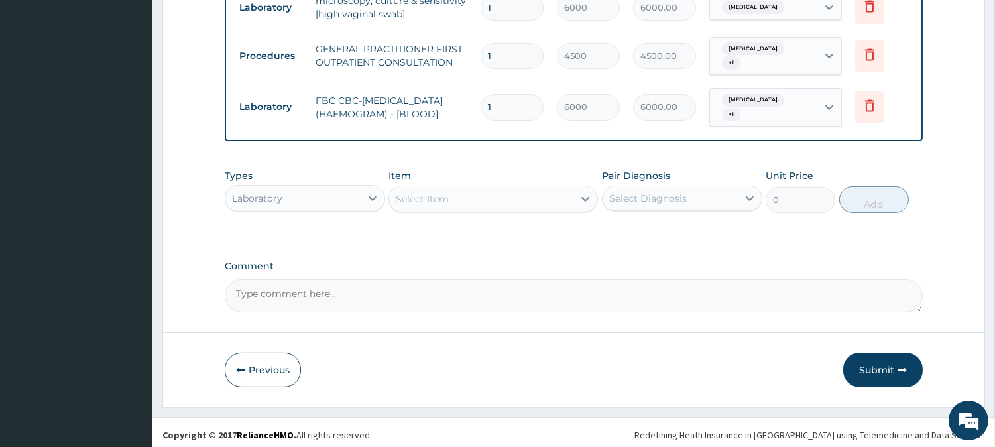
click at [297, 194] on div "Laboratory" at bounding box center [292, 198] width 135 height 21
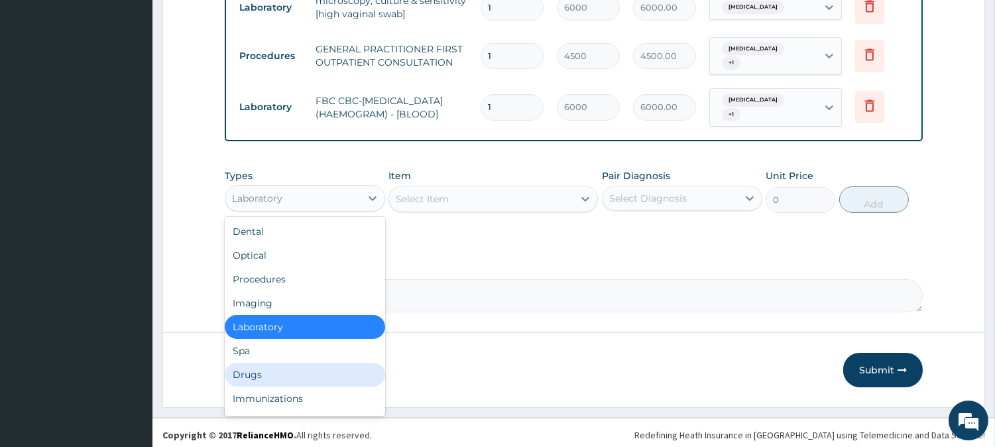
click at [355, 370] on div "Drugs" at bounding box center [305, 375] width 160 height 24
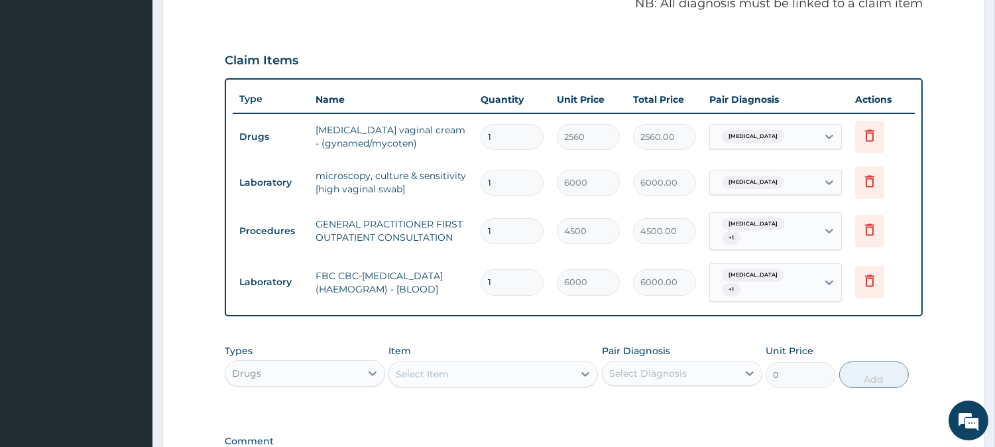
scroll to position [222, 0]
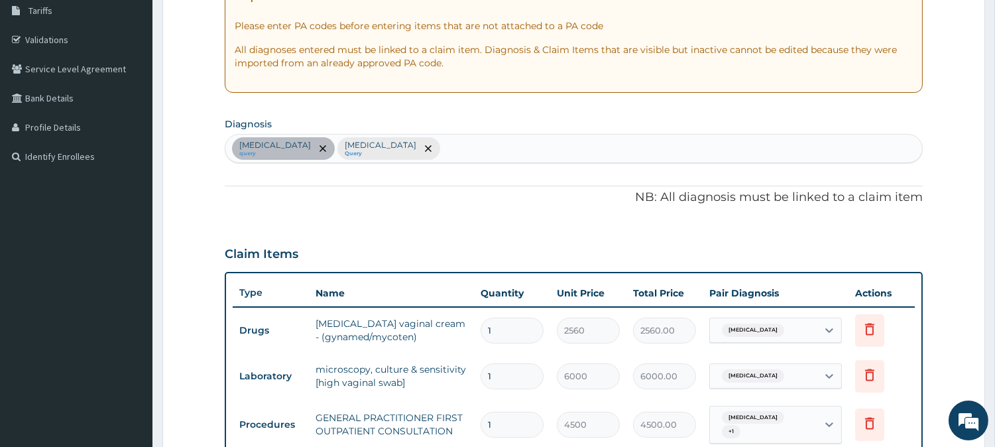
click at [418, 153] on div "Candidiasis query Sepsis Query" at bounding box center [573, 149] width 697 height 28
type input "UPPER RES"
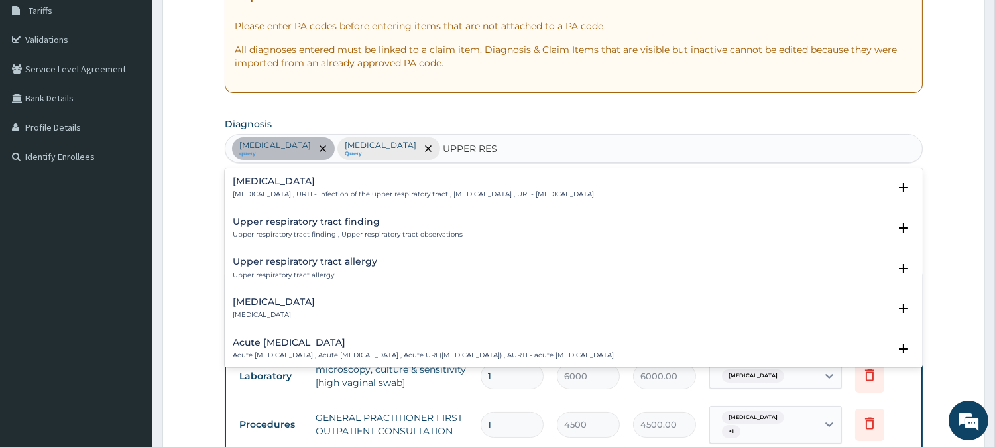
click at [310, 182] on h4 "Upper respiratory infection" at bounding box center [413, 181] width 361 height 10
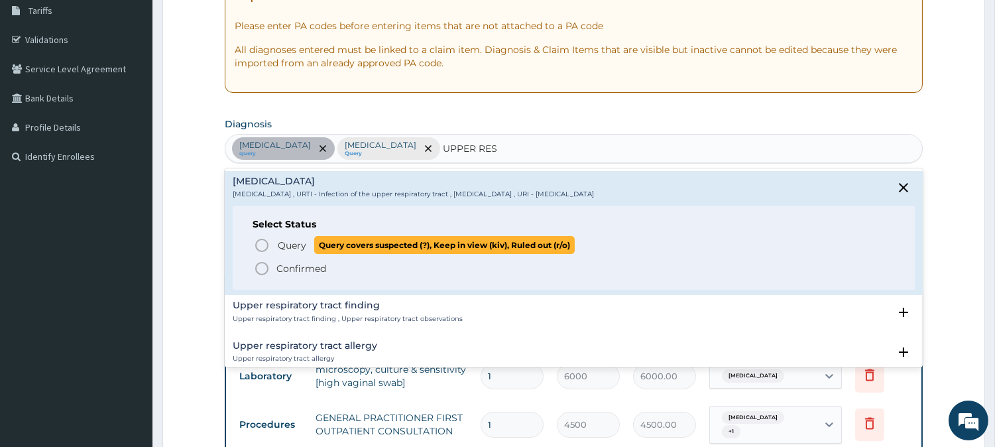
click at [271, 244] on span "Query Query covers suspected (?), Keep in view (kiv), Ruled out (r/o)" at bounding box center [574, 245] width 641 height 18
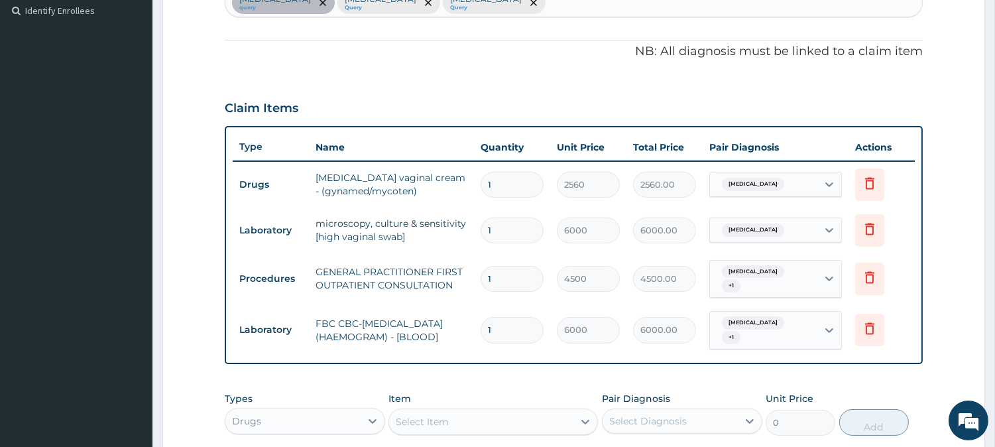
scroll to position [467, 0]
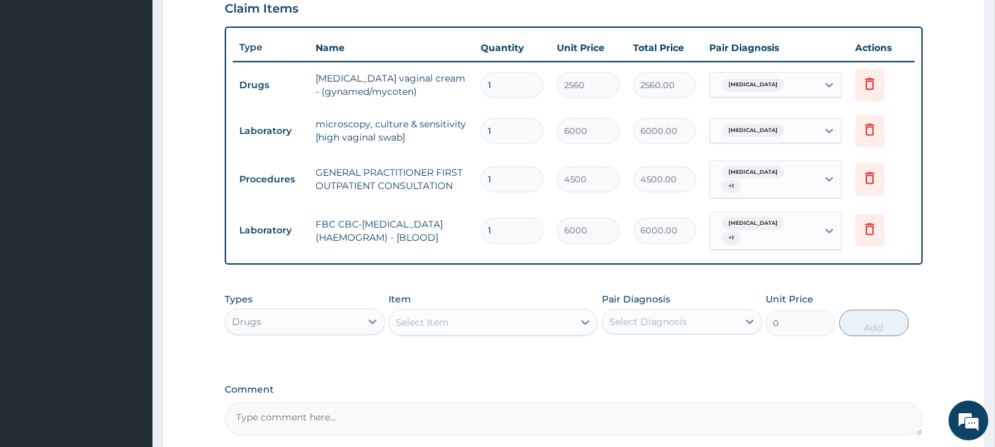
click at [493, 322] on div "Select Item" at bounding box center [481, 322] width 184 height 21
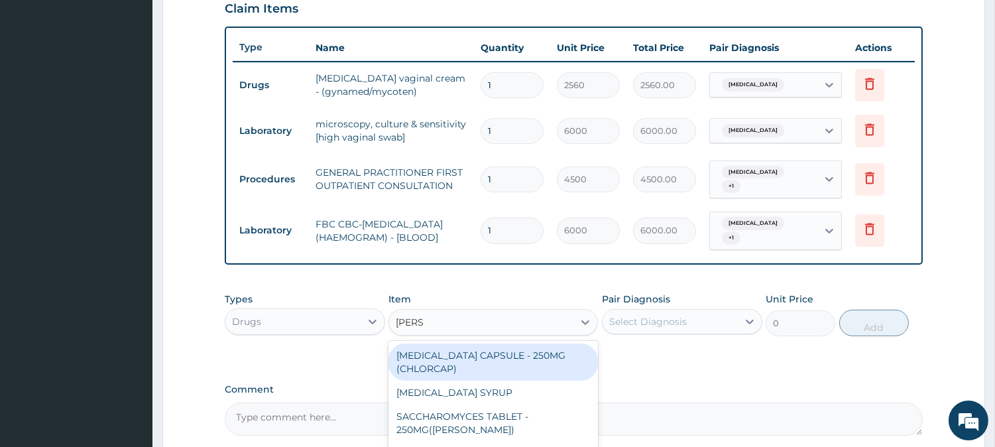
type input "LORAT"
drag, startPoint x: 519, startPoint y: 350, endPoint x: 601, endPoint y: 330, distance: 84.5
click at [518, 349] on div "LORATADINE TABLET - 10MG (LORATYN)" at bounding box center [494, 362] width 210 height 37
type input "112"
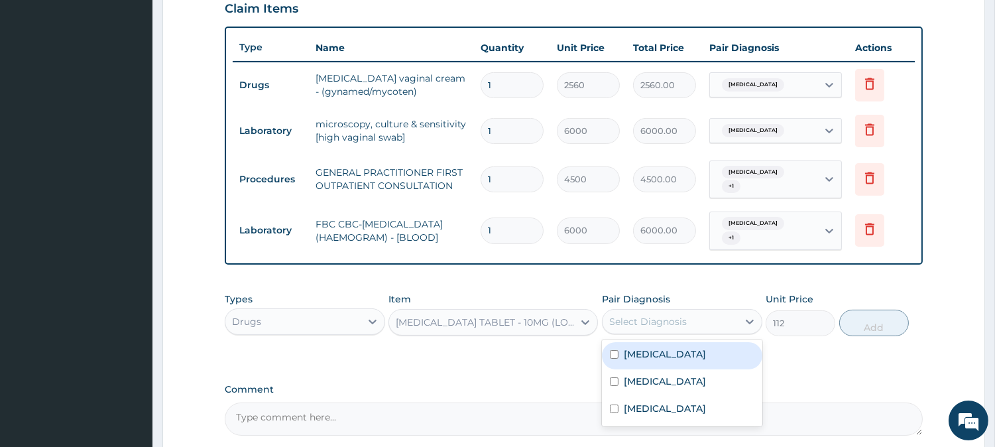
click at [635, 320] on div "Select Diagnosis" at bounding box center [648, 321] width 78 height 13
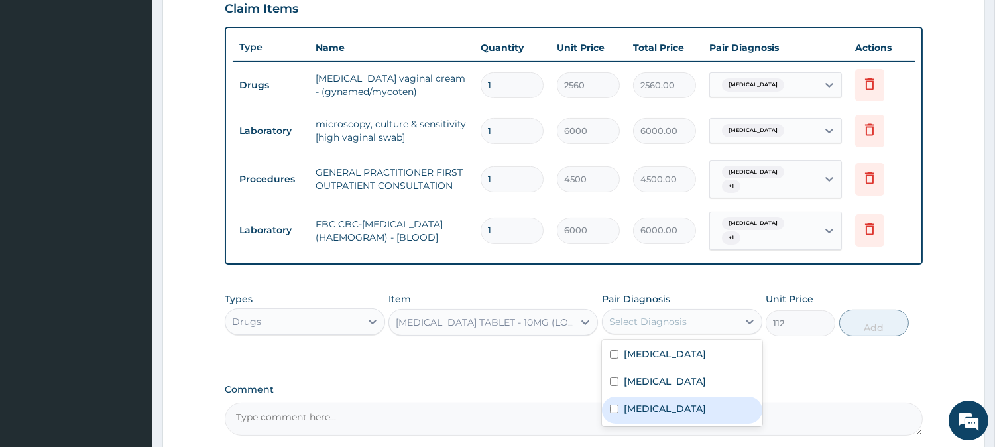
click at [685, 406] on label "Upper respiratory infection" at bounding box center [665, 408] width 82 height 13
checkbox input "true"
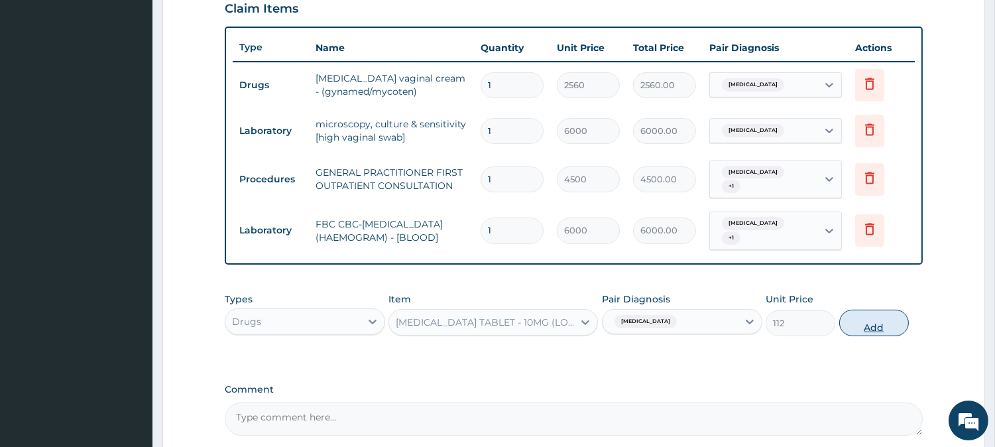
click at [862, 330] on button "Add" at bounding box center [875, 323] width 70 height 27
type input "0"
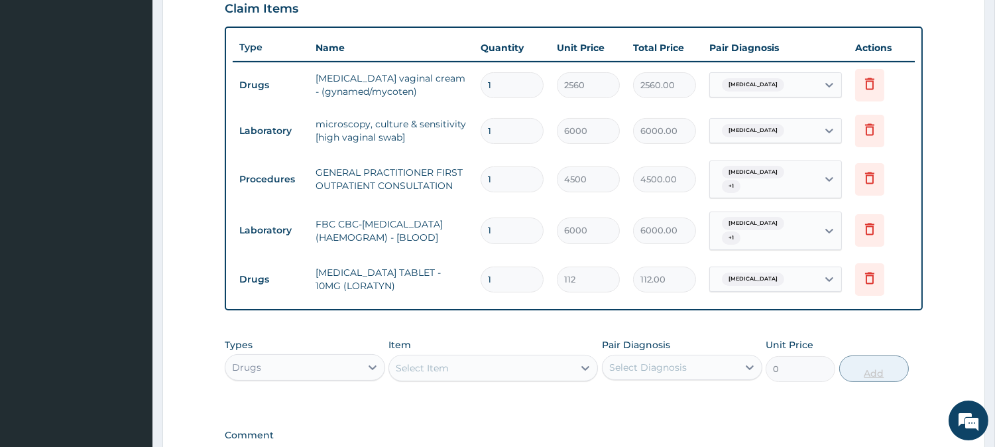
type input "0.00"
type input "5"
type input "560.00"
type input "5"
click at [505, 357] on div "Select Item" at bounding box center [481, 367] width 184 height 21
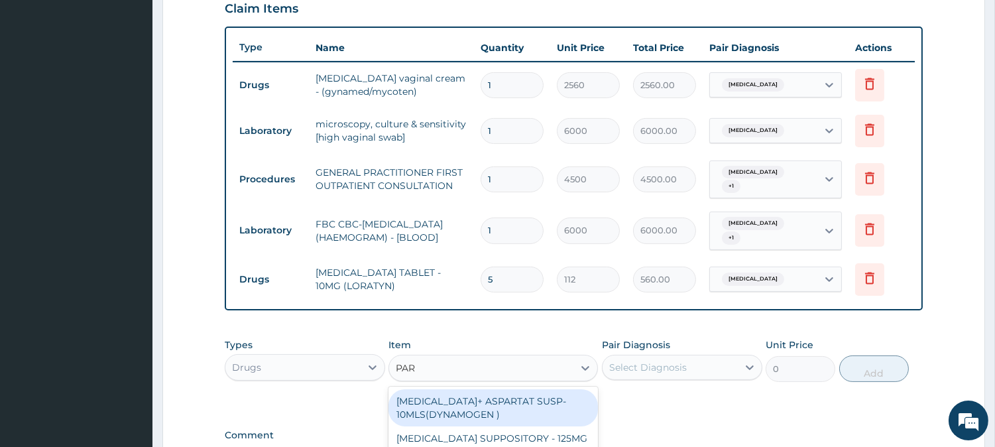
type input "PARA"
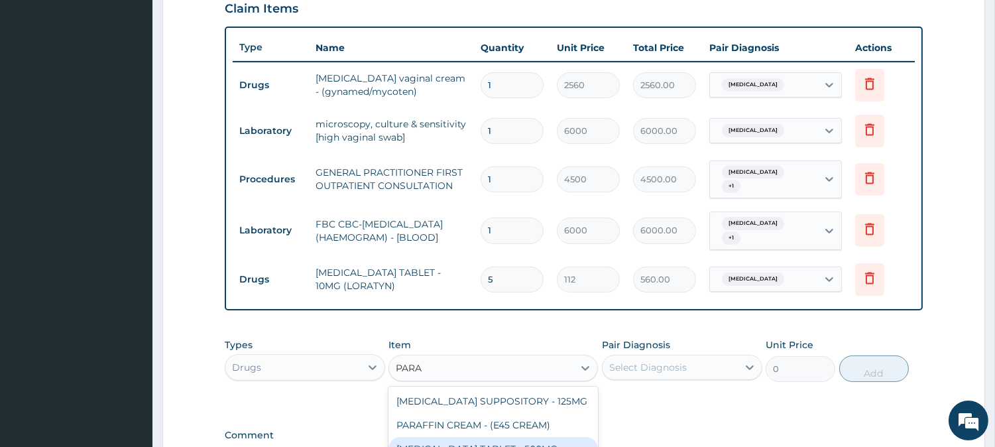
click at [554, 437] on div "PARACETAMOL TABLET - 500MG" at bounding box center [494, 449] width 210 height 24
type input "38.400000000000006"
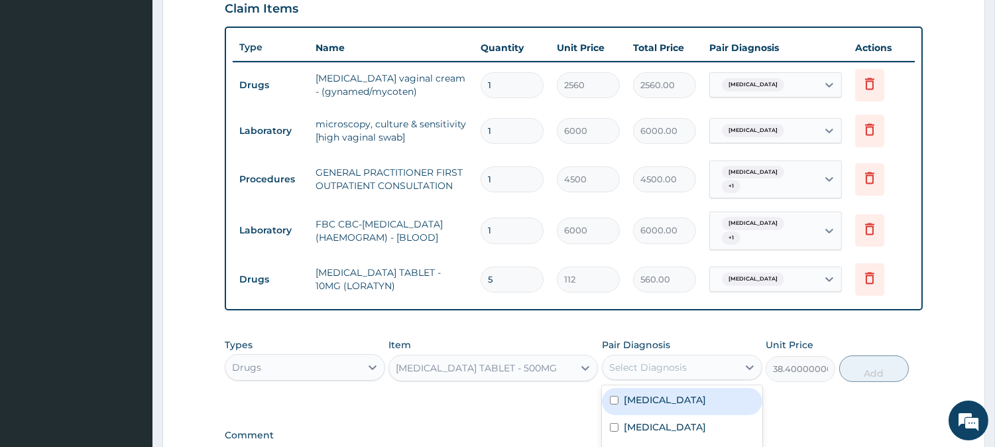
click at [671, 361] on div "Select Diagnosis" at bounding box center [648, 367] width 78 height 13
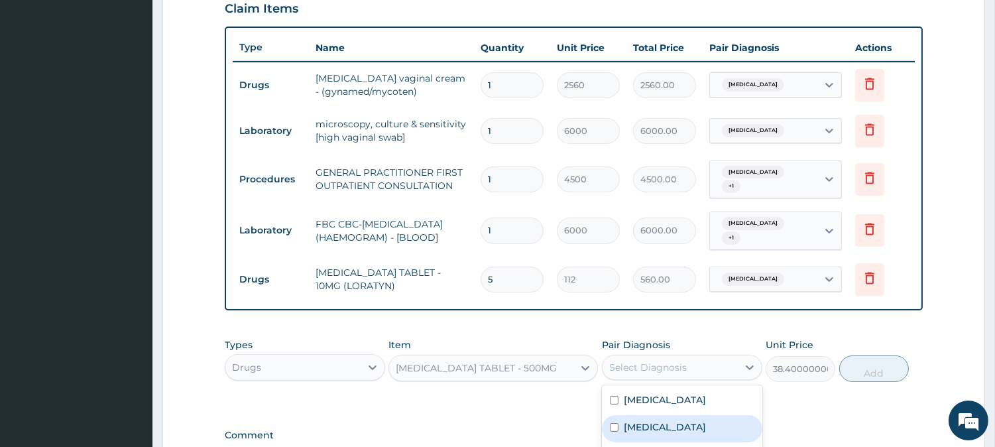
click at [657, 426] on div "Sepsis" at bounding box center [682, 428] width 160 height 27
checkbox input "true"
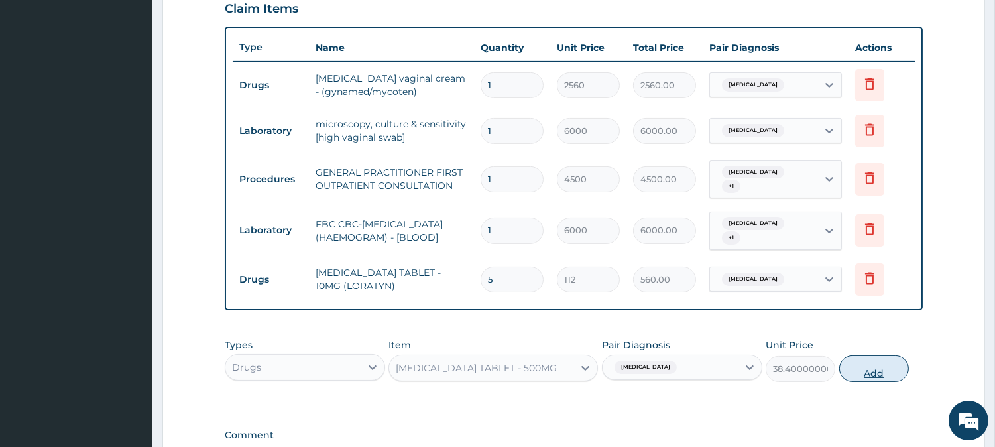
click at [878, 367] on button "Add" at bounding box center [875, 368] width 70 height 27
type input "0"
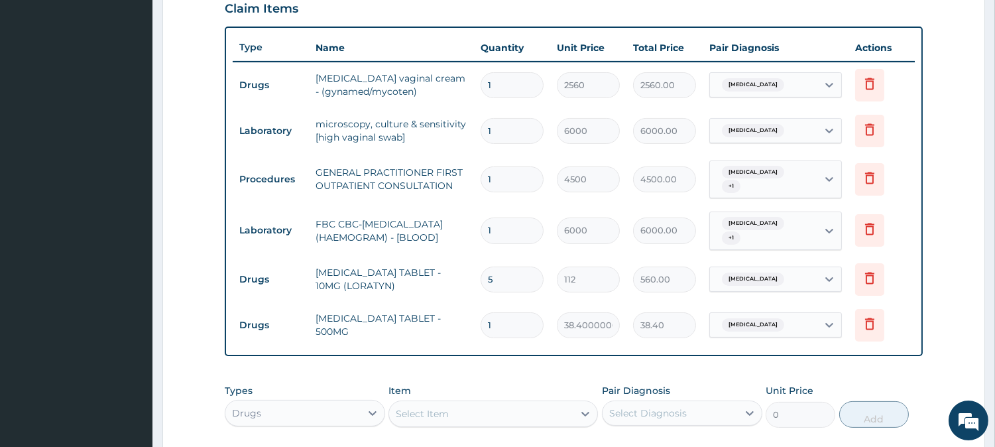
type input "18"
type input "691.20"
type input "18"
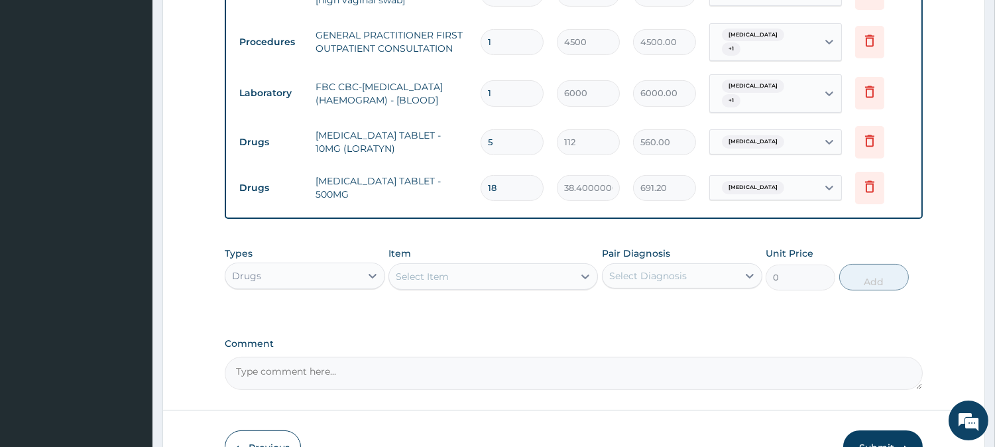
scroll to position [682, 0]
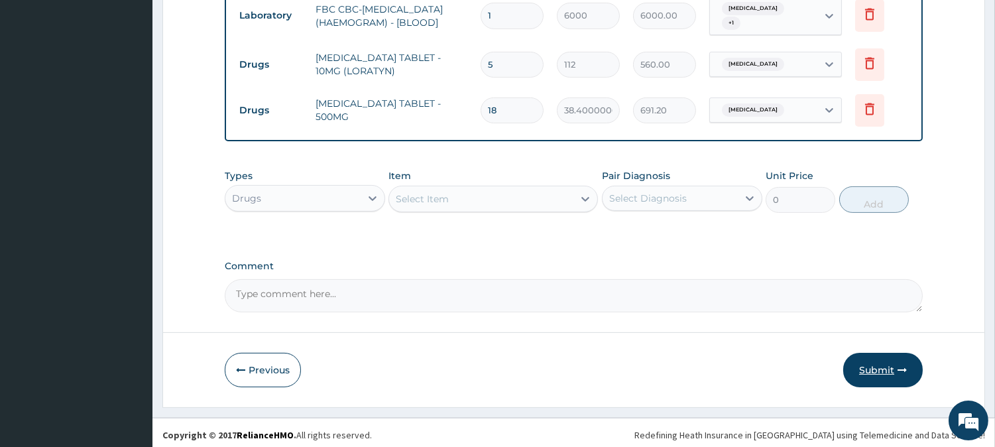
click at [873, 368] on button "Submit" at bounding box center [884, 370] width 80 height 34
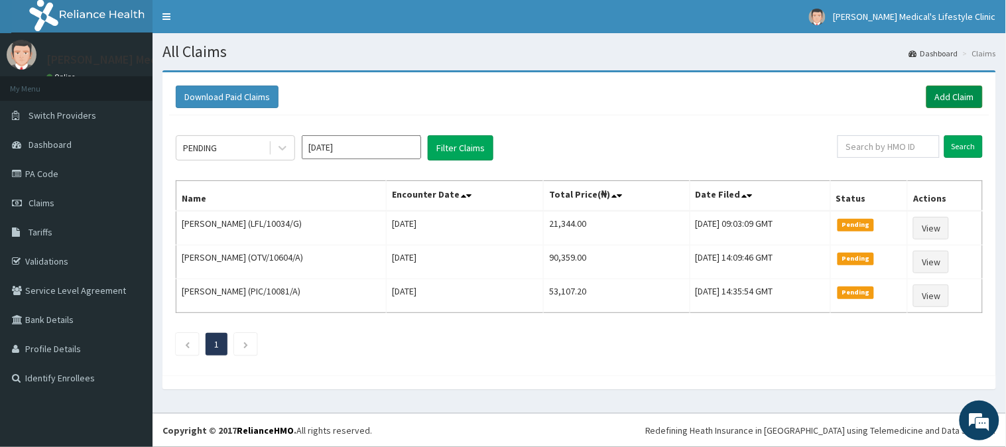
click at [957, 97] on link "Add Claim" at bounding box center [955, 97] width 56 height 23
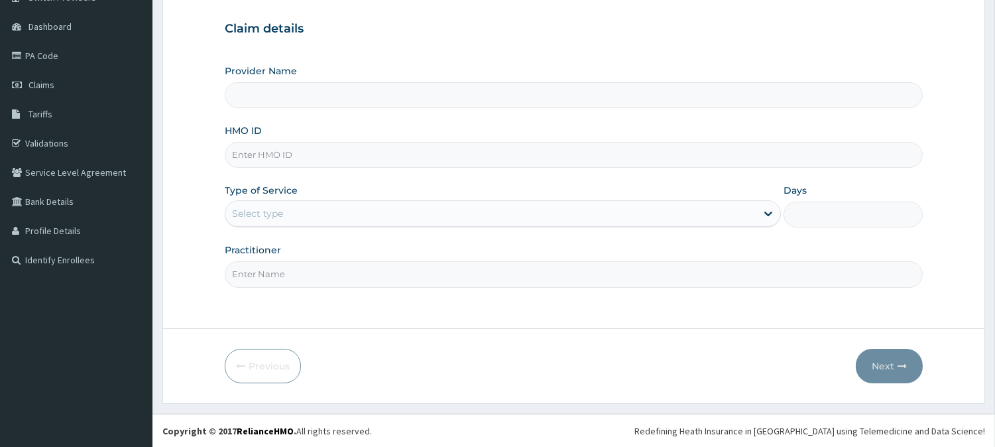
type input "Grover Medical's Lifestyle clinic"
type input "PLH/10001/A"
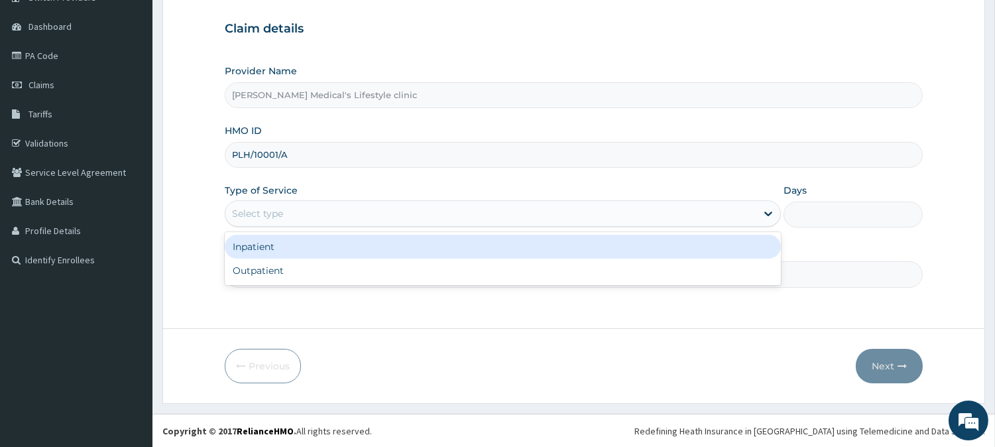
click at [304, 217] on div "Select type" at bounding box center [490, 213] width 531 height 21
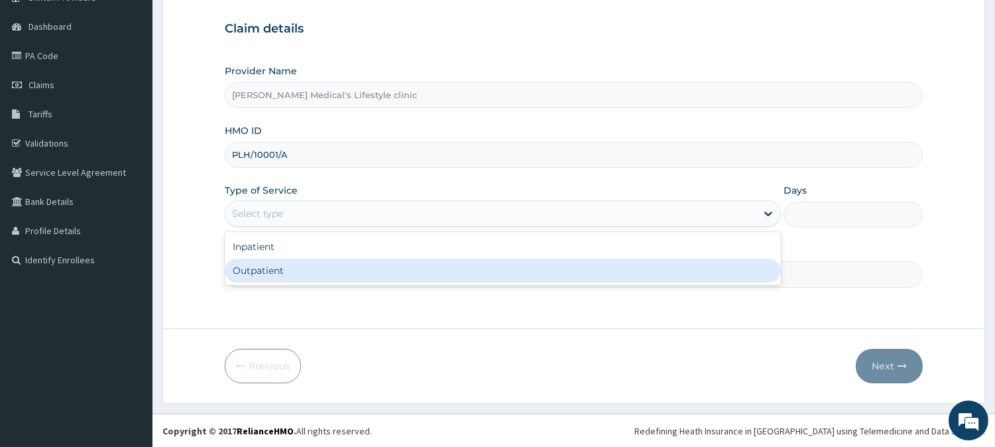
click at [305, 276] on div "Outpatient" at bounding box center [503, 271] width 556 height 24
type input "1"
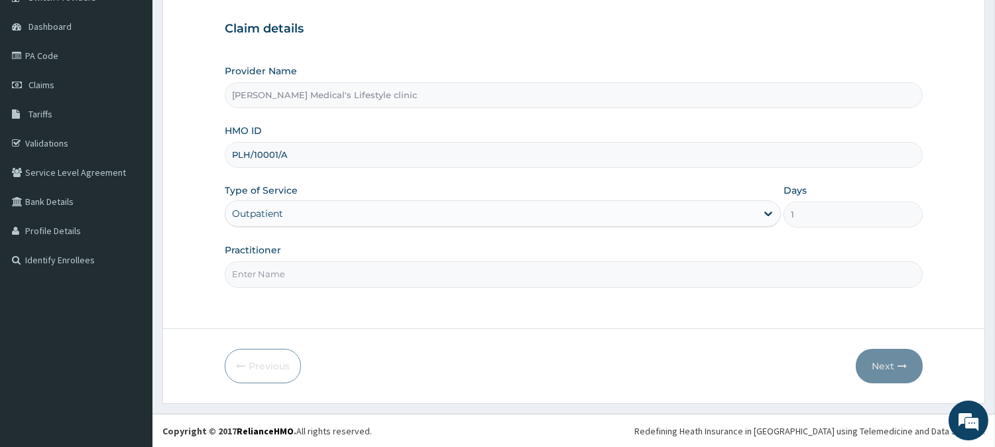
click at [306, 273] on input "Practitioner" at bounding box center [574, 274] width 698 height 26
type input "DR David O. Ajibade"
click at [895, 363] on button "Next" at bounding box center [889, 366] width 67 height 34
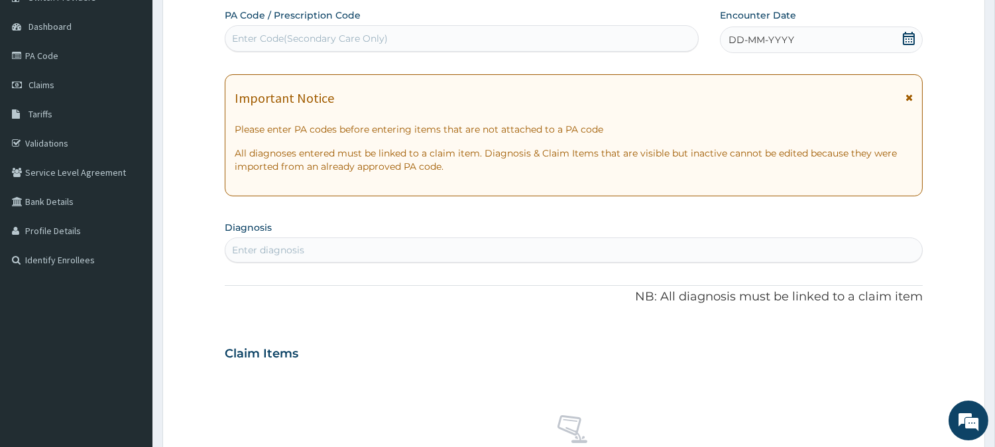
click at [346, 40] on div "Enter Code(Secondary Care Only)" at bounding box center [310, 38] width 156 height 13
paste input "PA/A0C617"
type input "PA/A0C617"
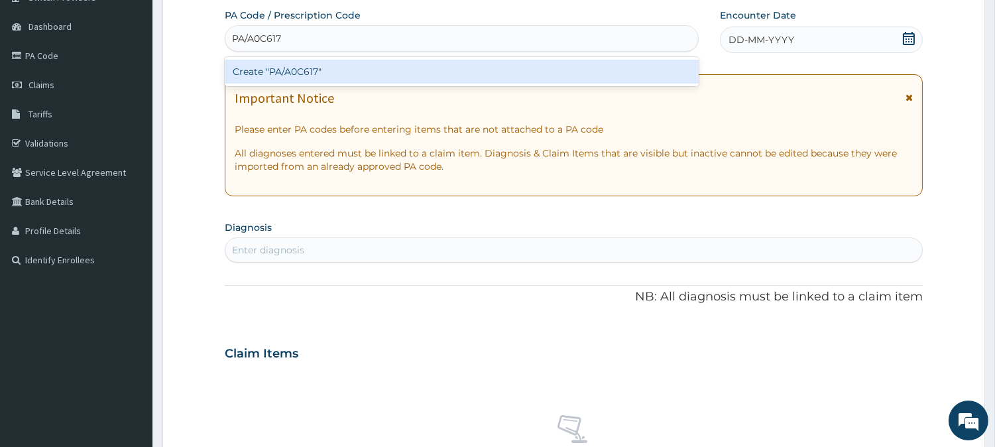
click at [321, 68] on div "Create "PA/A0C617"" at bounding box center [462, 72] width 474 height 24
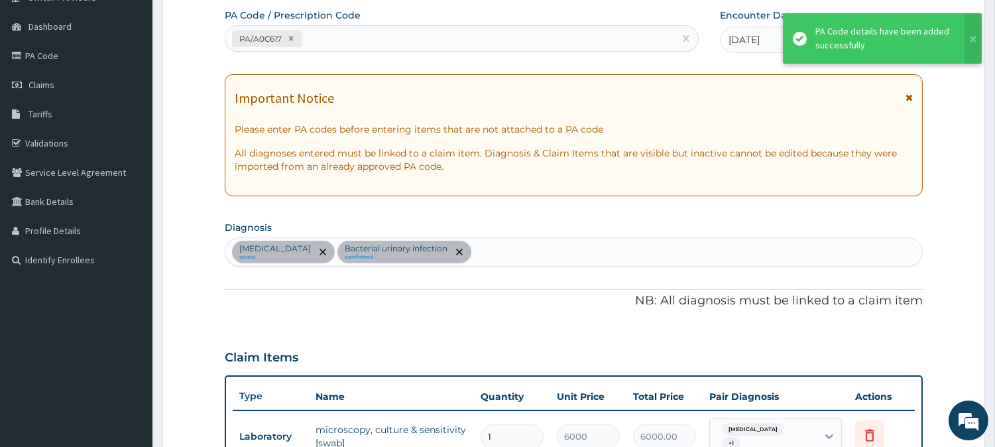
scroll to position [373, 0]
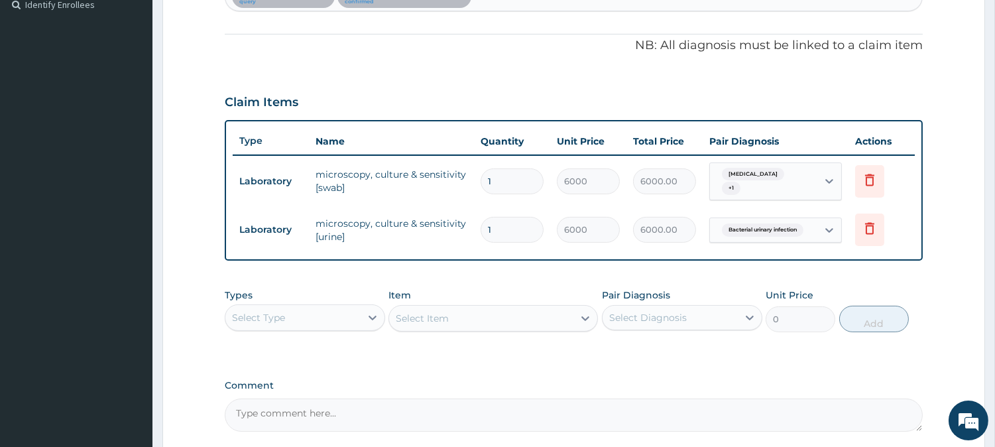
click at [338, 307] on div "Select Type" at bounding box center [292, 317] width 135 height 21
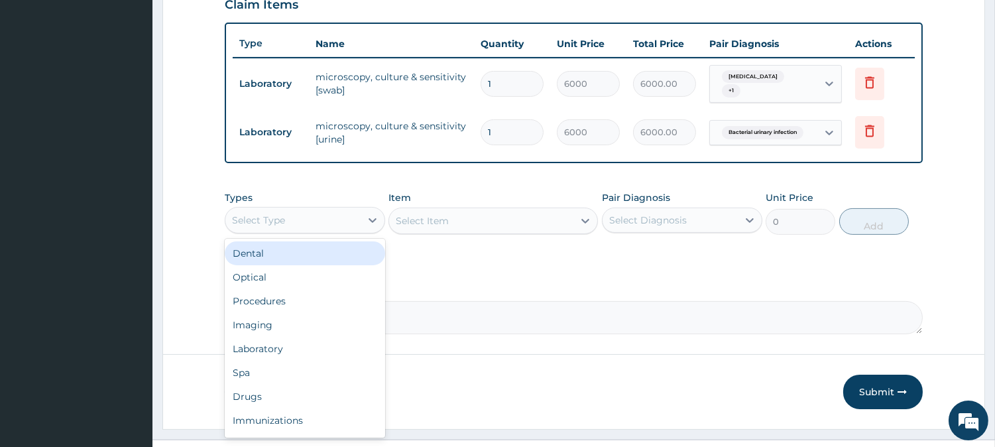
scroll to position [491, 0]
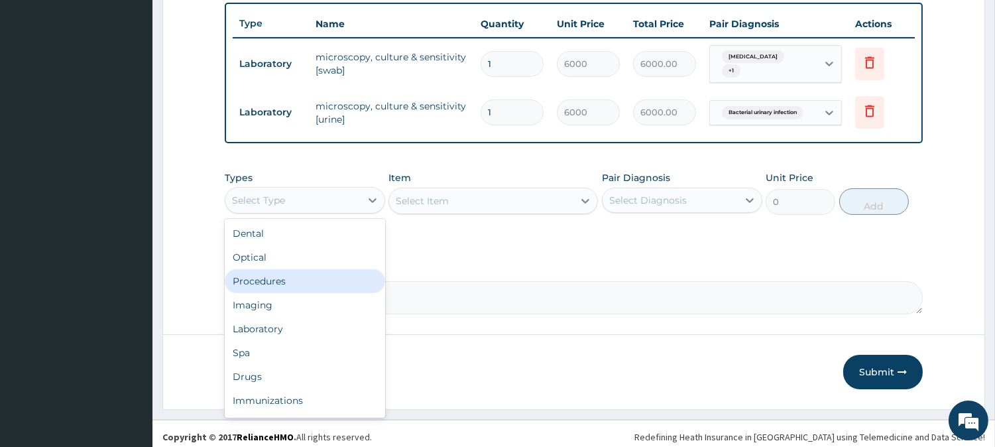
click at [319, 277] on div "Procedures" at bounding box center [305, 281] width 160 height 24
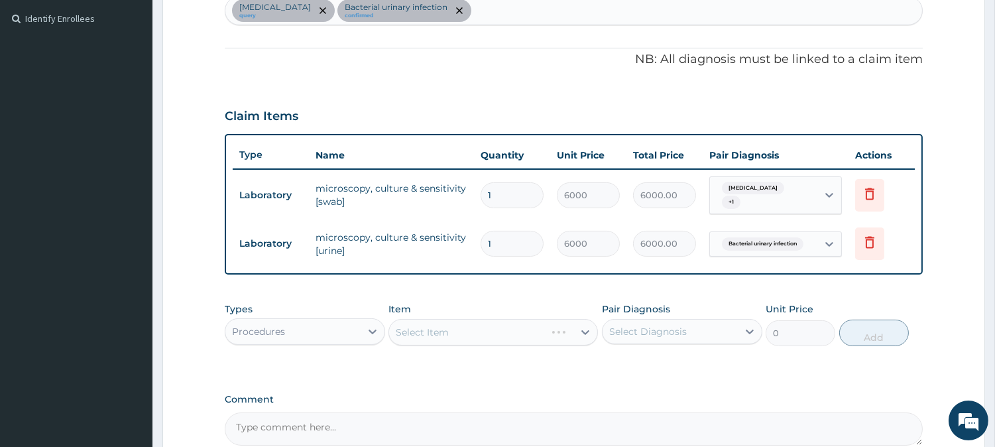
scroll to position [367, 0]
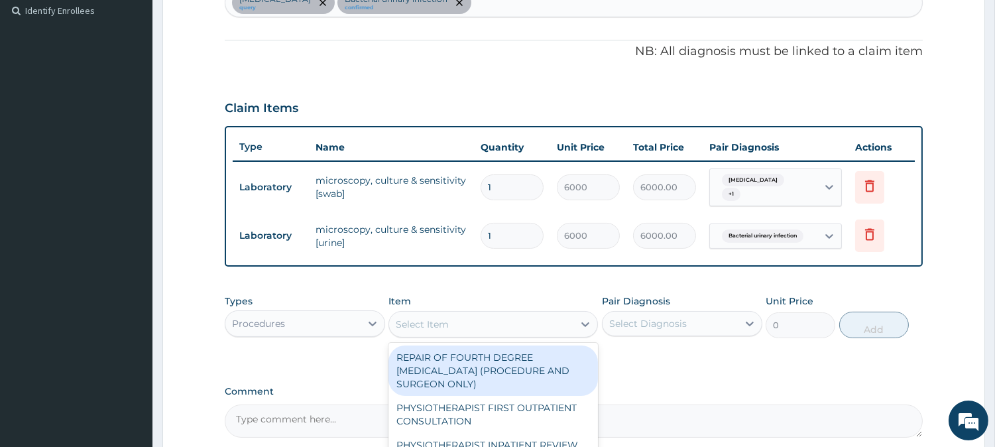
click at [535, 314] on div "Select Item" at bounding box center [481, 324] width 184 height 21
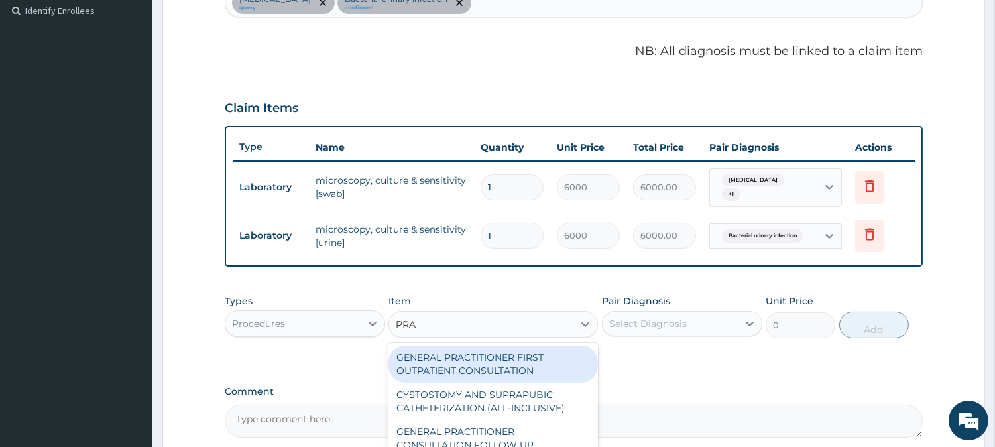
type input "PRAC"
click at [523, 354] on div "GENERAL PRACTITIONER FIRST OUTPATIENT CONSULTATION" at bounding box center [494, 364] width 210 height 37
type input "4500"
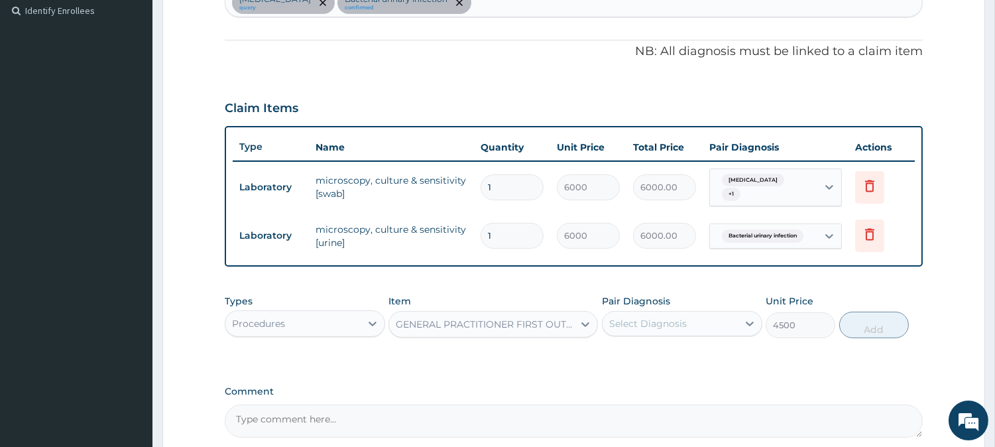
click at [650, 317] on div "Select Diagnosis" at bounding box center [648, 323] width 78 height 13
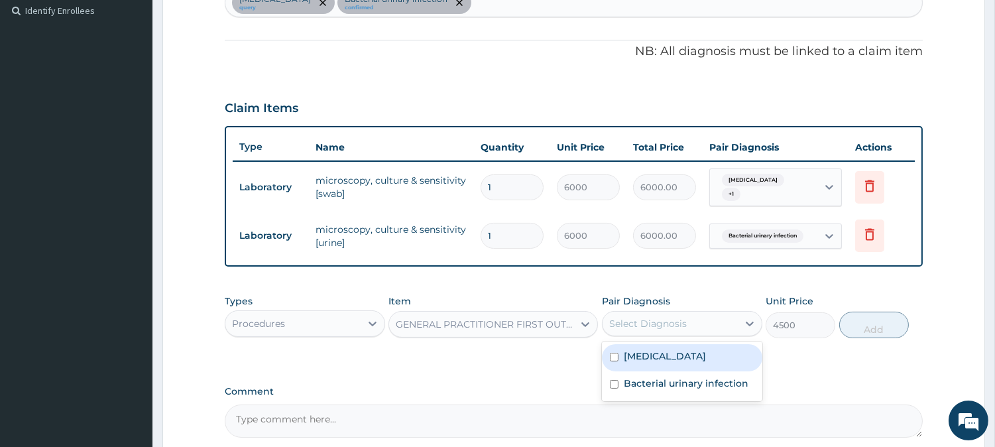
click at [650, 350] on label "Urethritis" at bounding box center [665, 356] width 82 height 13
checkbox input "true"
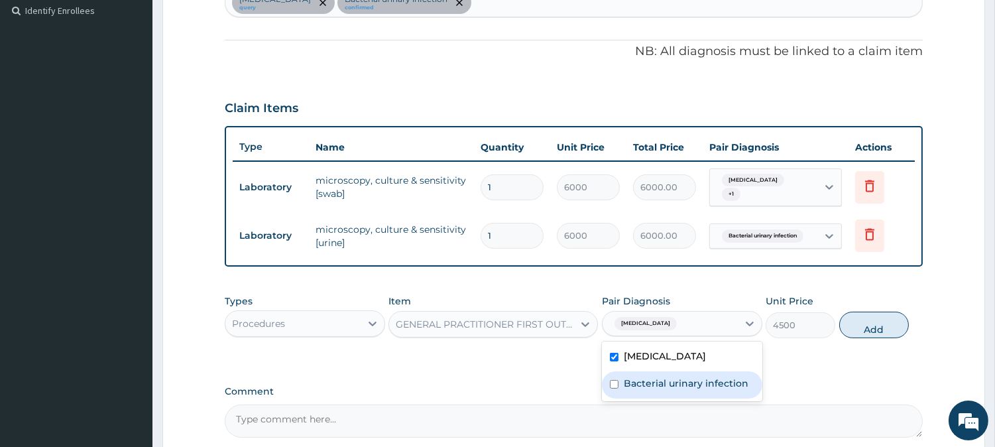
click at [657, 371] on div "Bacterial urinary infection" at bounding box center [682, 384] width 160 height 27
checkbox input "true"
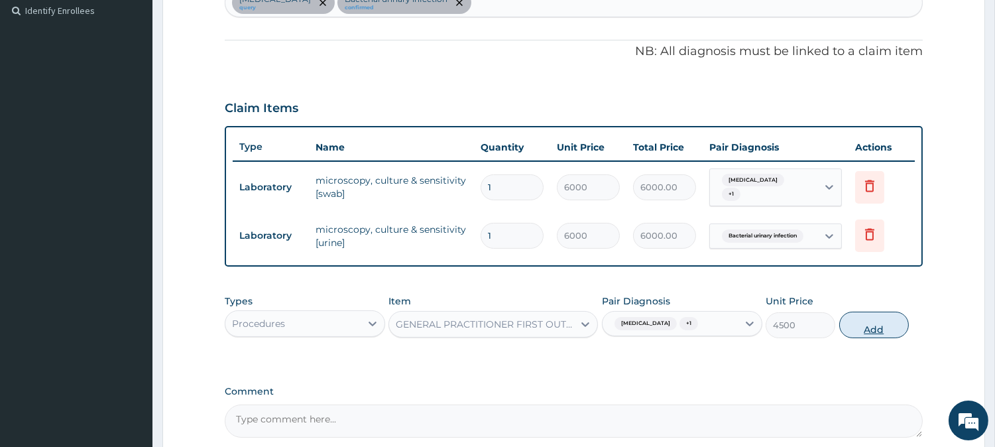
click at [881, 326] on button "Add" at bounding box center [875, 325] width 70 height 27
type input "0"
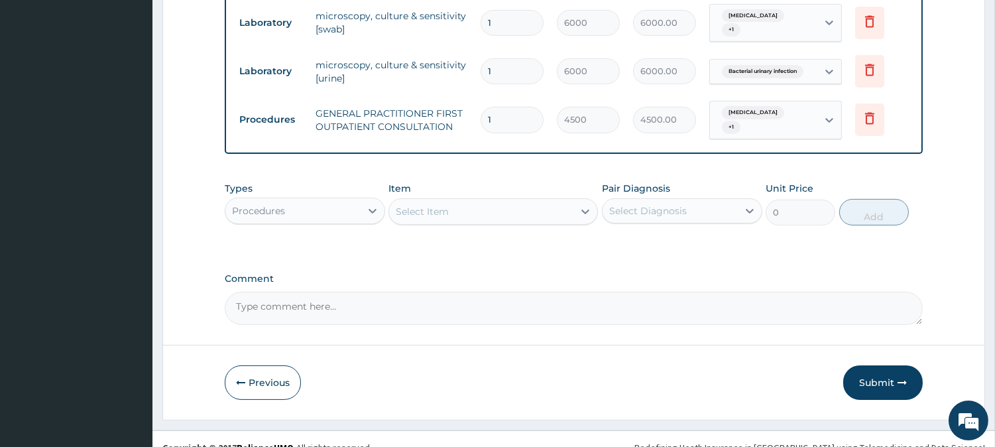
scroll to position [537, 0]
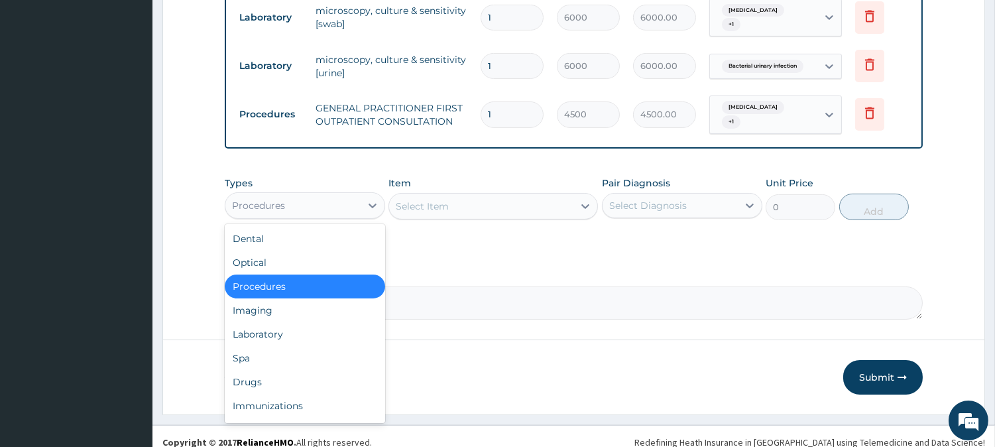
click at [337, 195] on div "Procedures" at bounding box center [292, 205] width 135 height 21
click at [355, 371] on div "Drugs" at bounding box center [305, 382] width 160 height 24
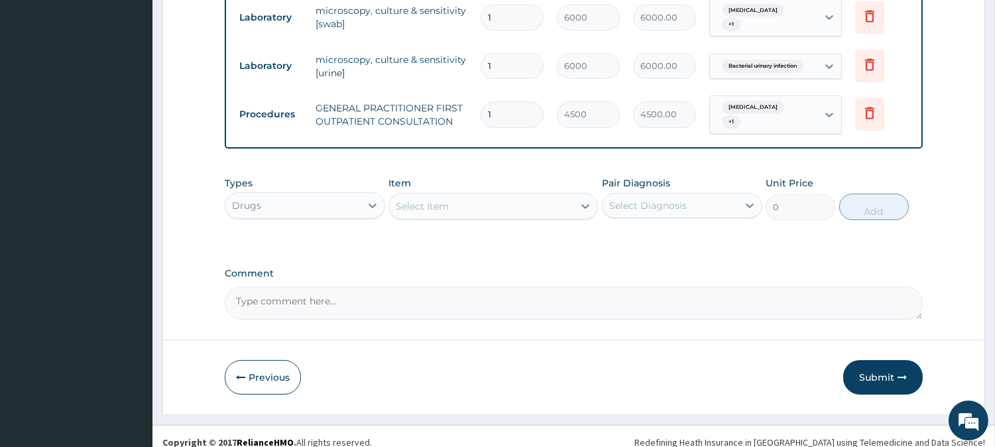
click at [532, 196] on div "Select Item" at bounding box center [481, 206] width 184 height 21
type input "ACY"
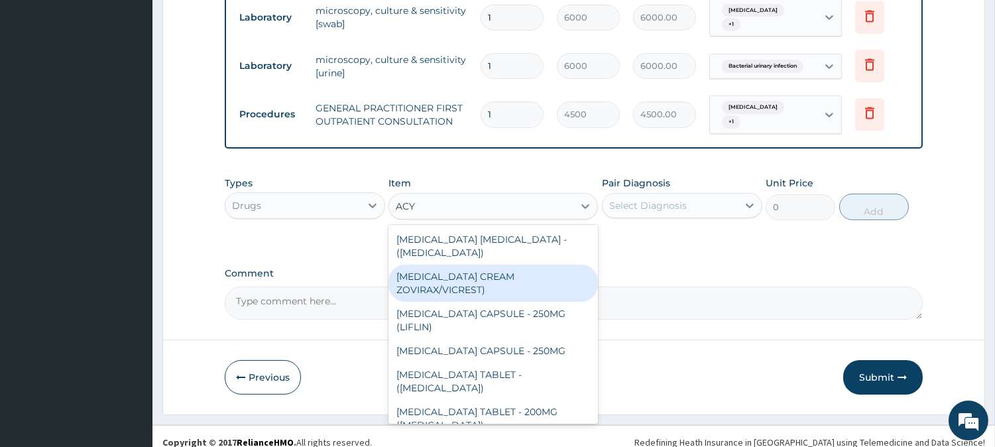
click at [509, 265] on div "ACYCLOVIR CREAM ZOVIRAX/VICREST)" at bounding box center [494, 283] width 210 height 37
type input "6592"
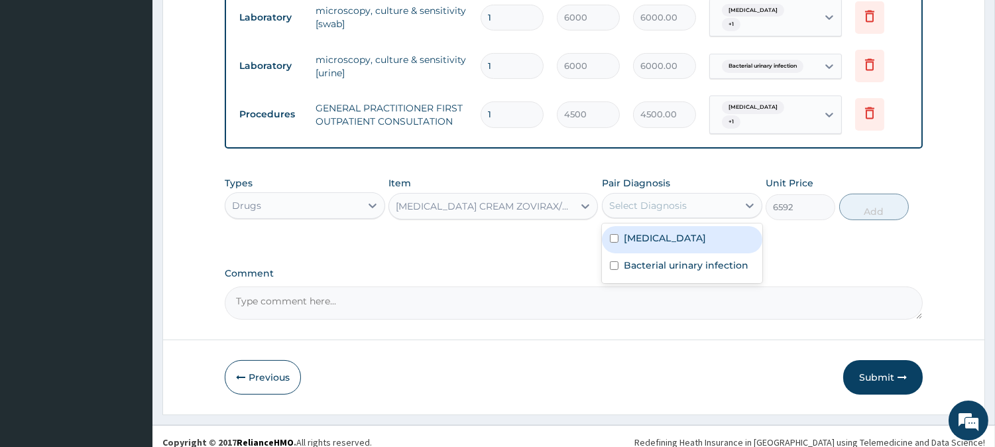
click at [615, 199] on div "Select Diagnosis" at bounding box center [648, 205] width 78 height 13
click at [615, 234] on input "checkbox" at bounding box center [614, 238] width 9 height 9
checkbox input "true"
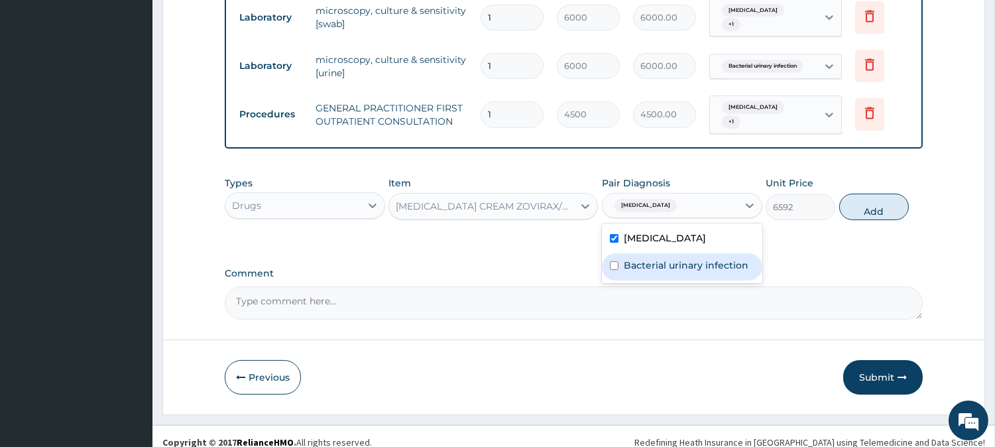
click at [613, 253] on div "Bacterial urinary infection" at bounding box center [682, 266] width 160 height 27
checkbox input "true"
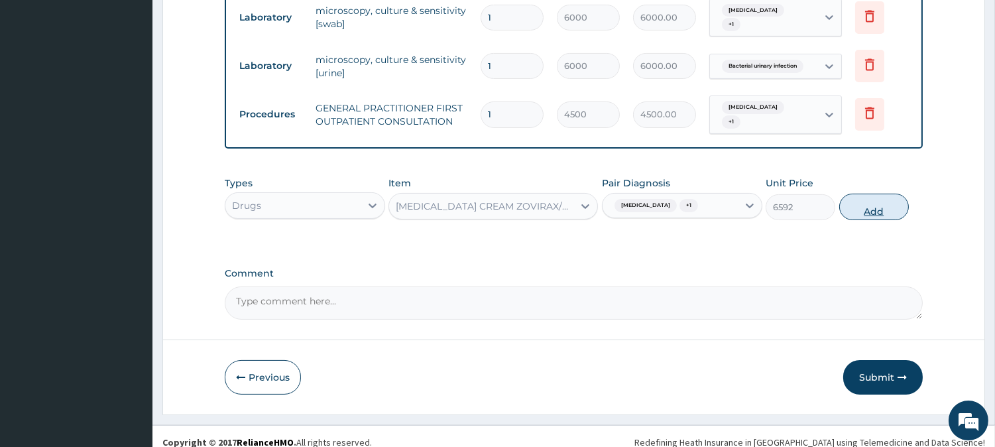
click at [879, 194] on button "Add" at bounding box center [875, 207] width 70 height 27
type input "0"
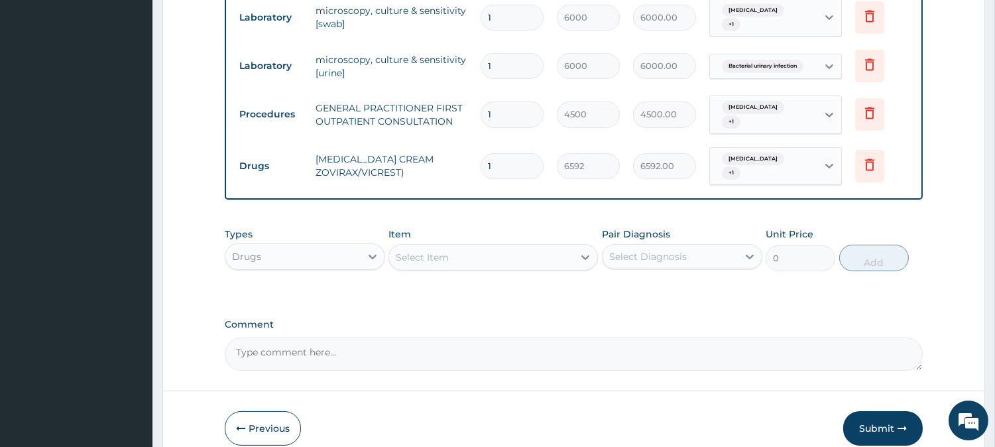
click at [508, 247] on div "Select Item" at bounding box center [481, 257] width 184 height 21
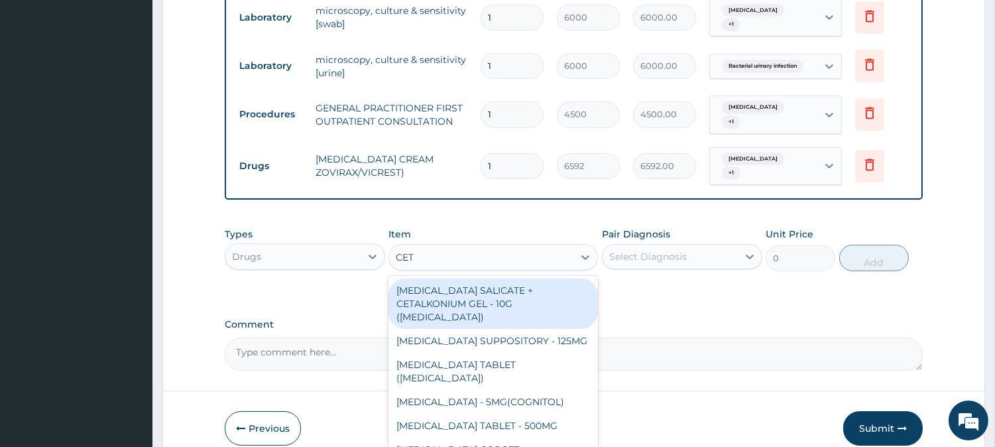
type input "CETI"
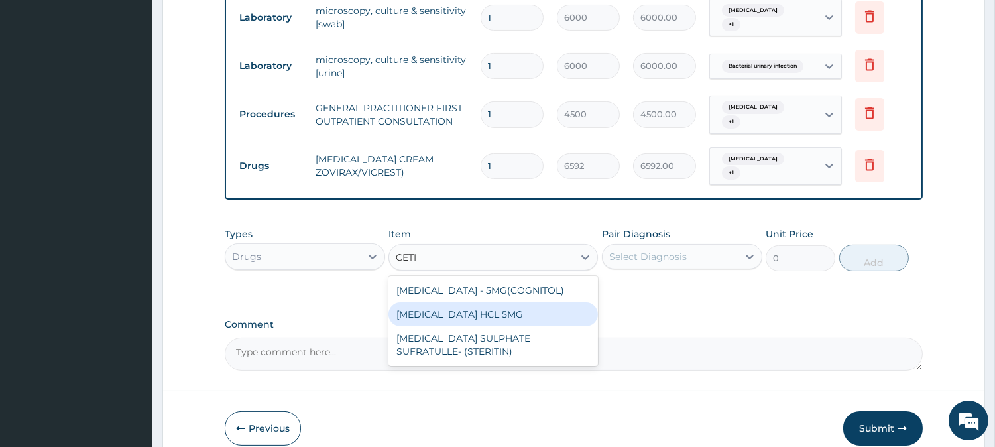
click at [511, 302] on div "LEVOCETIRIZINE HCL 5MG" at bounding box center [494, 314] width 210 height 24
type input "92.80000000000001"
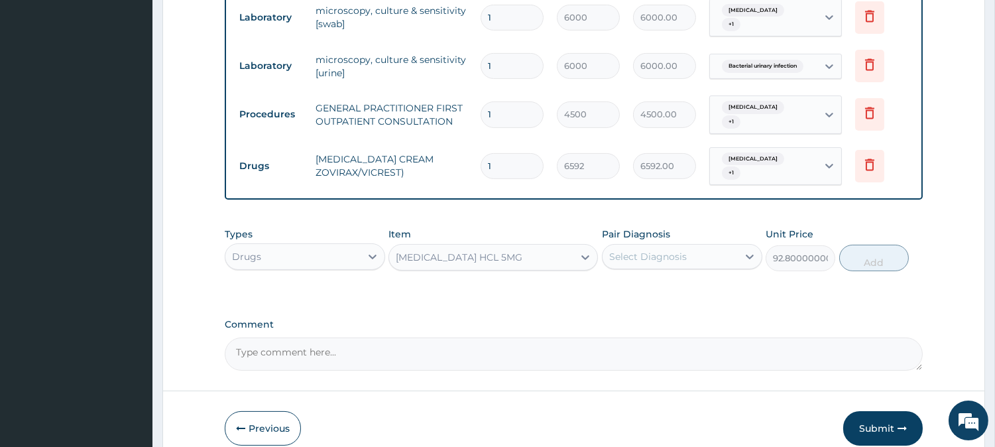
click at [652, 250] on div "Select Diagnosis" at bounding box center [648, 256] width 78 height 13
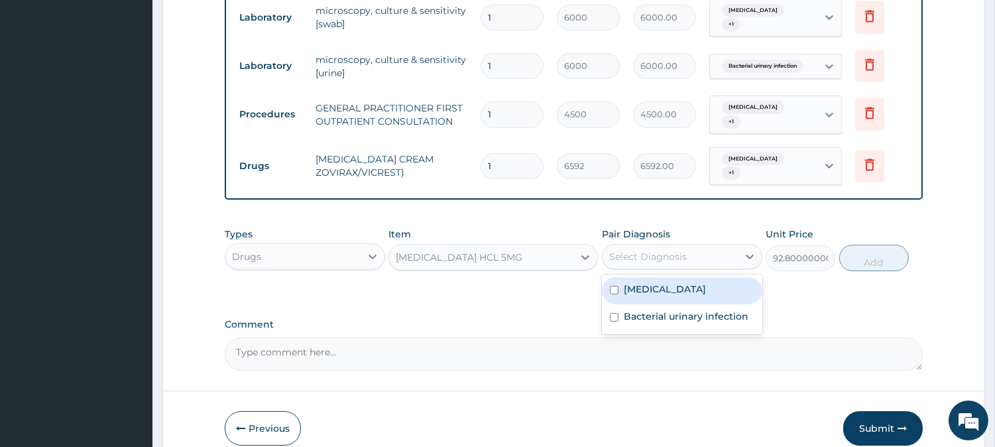
click at [634, 283] on label "Urethritis" at bounding box center [665, 289] width 82 height 13
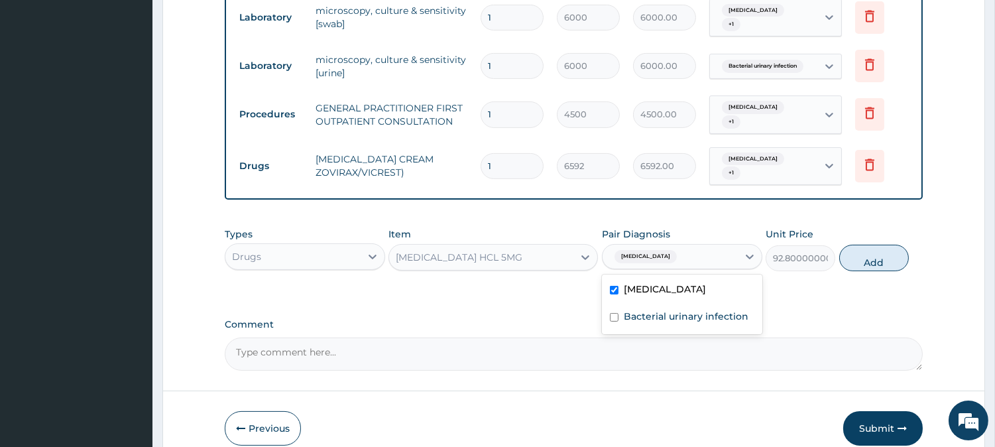
click at [634, 286] on div "Urethritis" at bounding box center [682, 290] width 160 height 27
checkbox input "false"
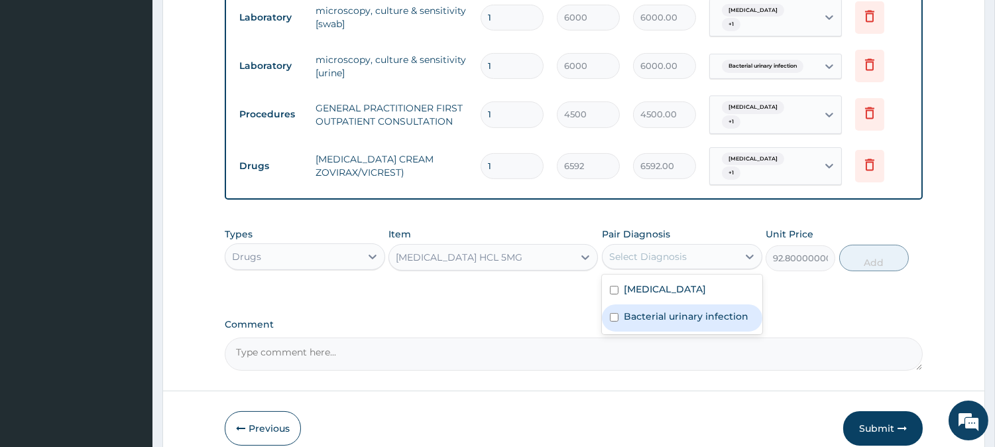
click at [628, 310] on label "Bacterial urinary infection" at bounding box center [686, 316] width 125 height 13
checkbox input "true"
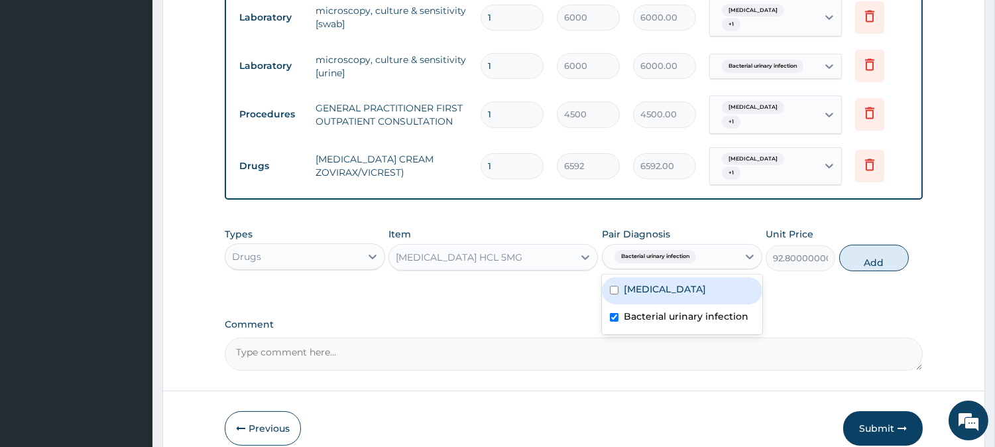
click at [628, 283] on label "Urethritis" at bounding box center [665, 289] width 82 height 13
checkbox input "true"
click at [876, 246] on button "Add" at bounding box center [875, 258] width 70 height 27
type input "0"
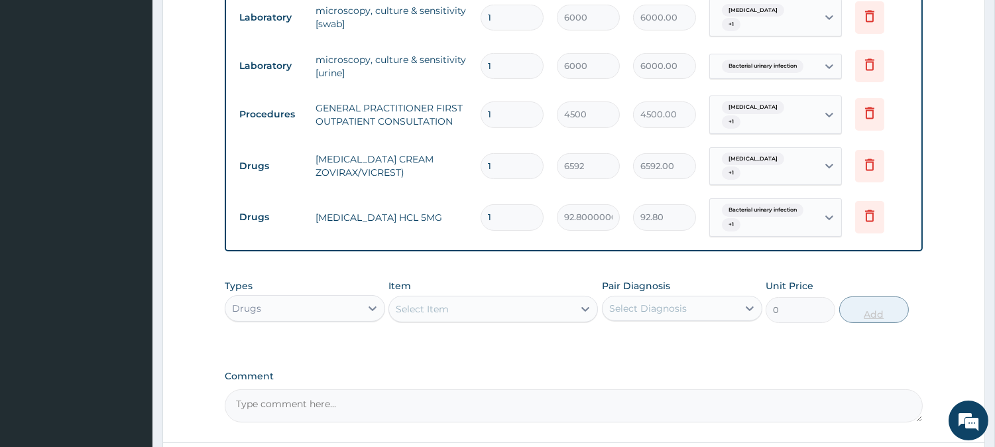
type input "0.00"
type input "7"
type input "649.60"
type input "7"
click at [527, 298] on div "Select Item" at bounding box center [481, 308] width 184 height 21
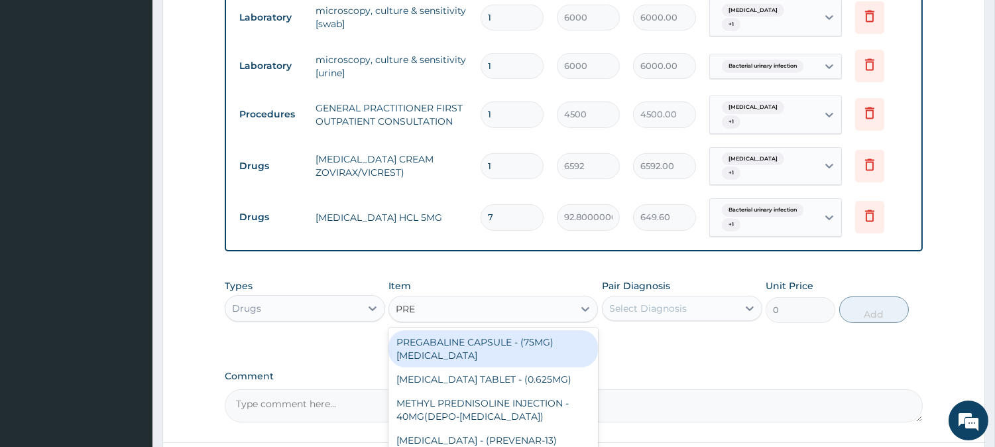
type input "PRED"
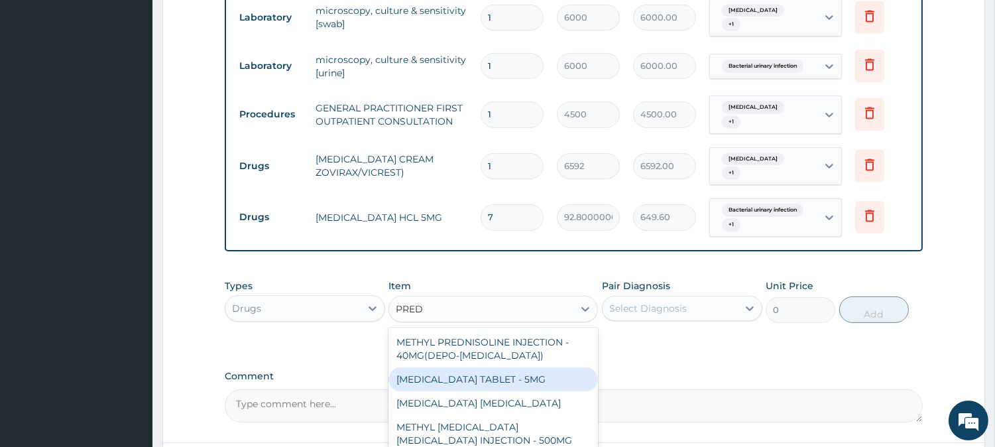
drag, startPoint x: 541, startPoint y: 357, endPoint x: 559, endPoint y: 340, distance: 25.3
click at [540, 367] on div "PREDNISOLONE TABLET - 5MG" at bounding box center [494, 379] width 210 height 24
type input "48"
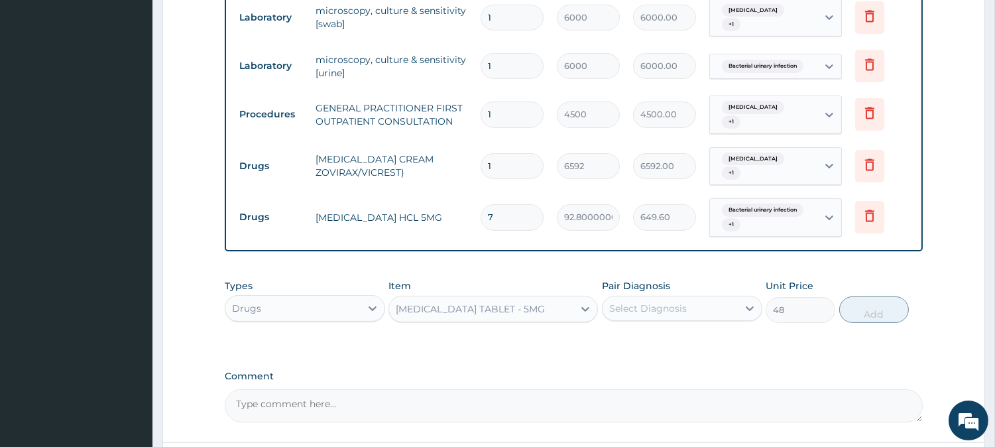
click at [635, 302] on div "Select Diagnosis" at bounding box center [648, 308] width 78 height 13
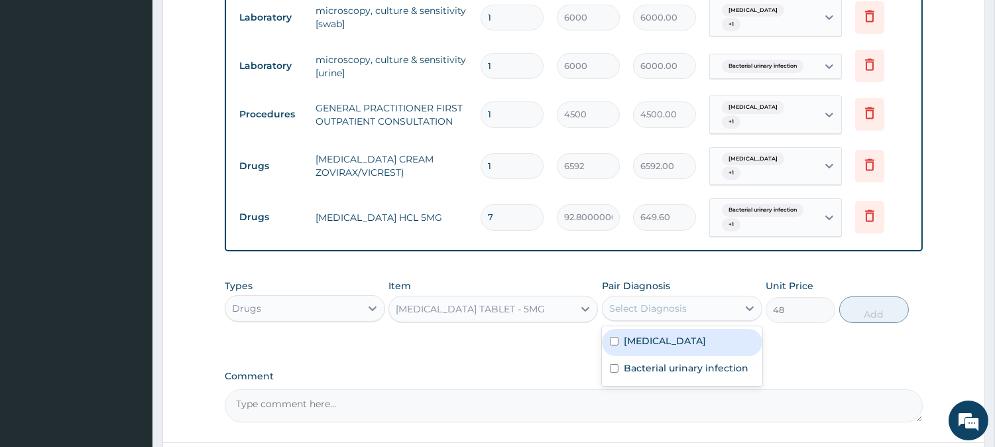
click at [635, 334] on label "Urethritis" at bounding box center [665, 340] width 82 height 13
checkbox input "true"
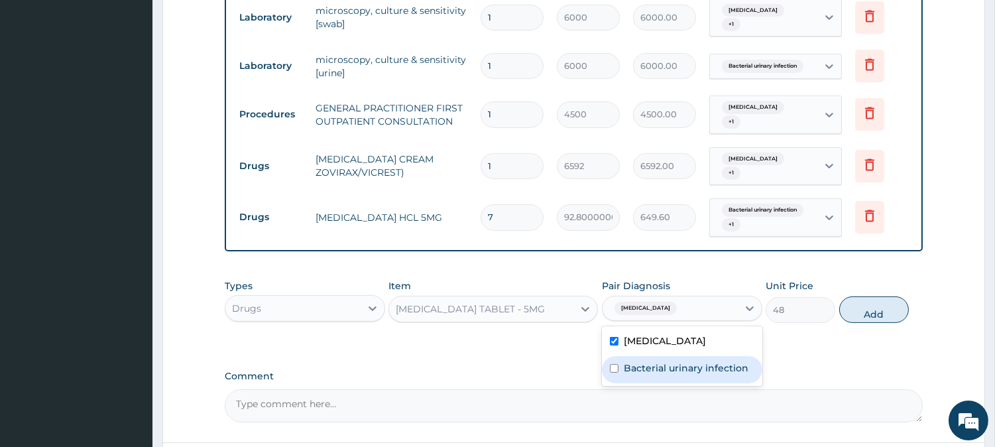
click at [638, 361] on label "Bacterial urinary infection" at bounding box center [686, 367] width 125 height 13
checkbox input "true"
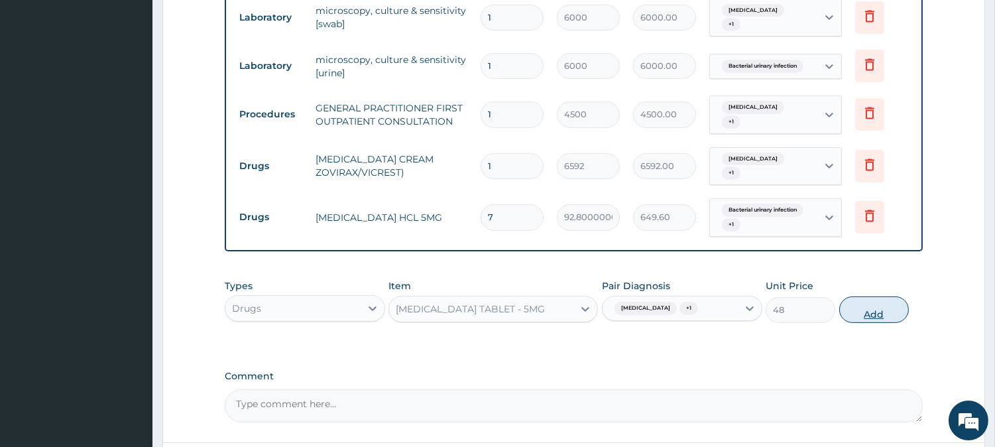
click at [867, 299] on button "Add" at bounding box center [875, 309] width 70 height 27
type input "0"
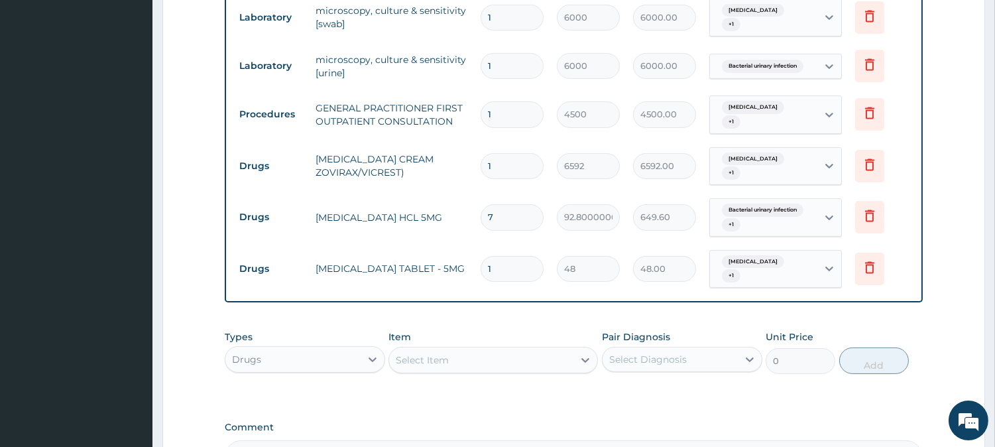
type input "10"
type input "480.00"
type input "10"
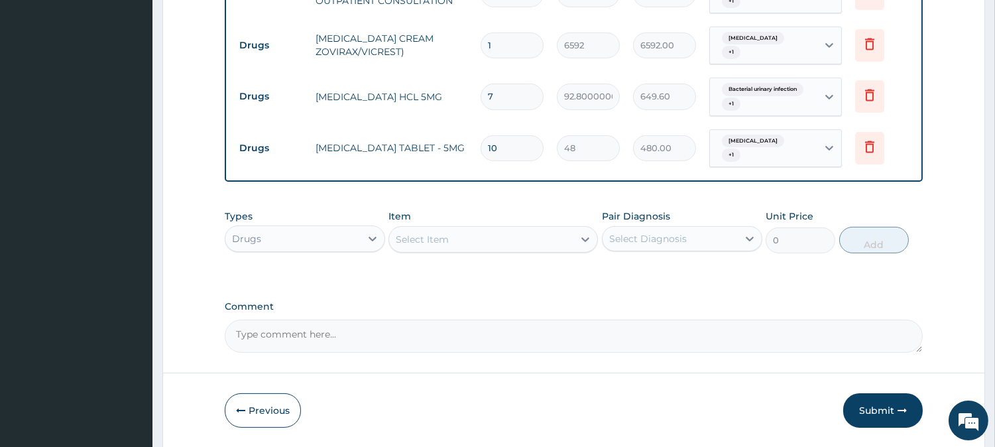
scroll to position [660, 0]
click at [864, 395] on button "Submit" at bounding box center [884, 408] width 80 height 34
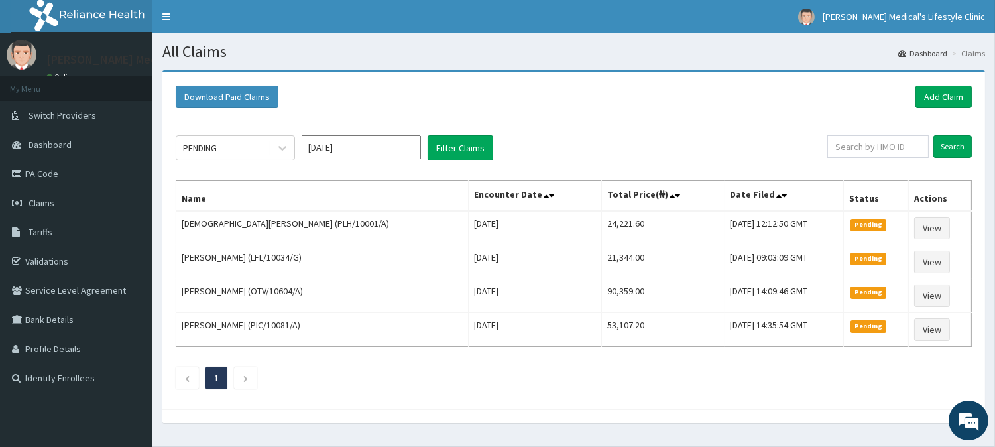
click at [724, 446] on html "R EL Toggle navigation [PERSON_NAME] Medical's Lifestyle Clinic [PERSON_NAME] M…" at bounding box center [497, 240] width 995 height 480
